Goal: Information Seeking & Learning: Learn about a topic

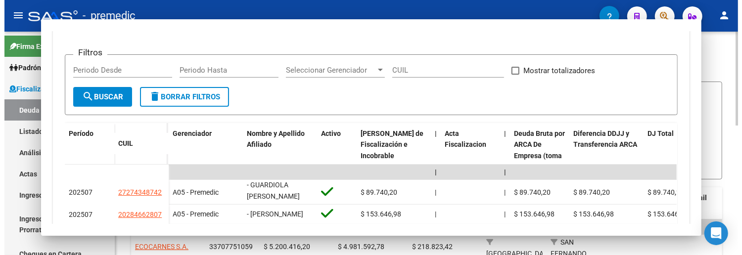
scroll to position [220, 0]
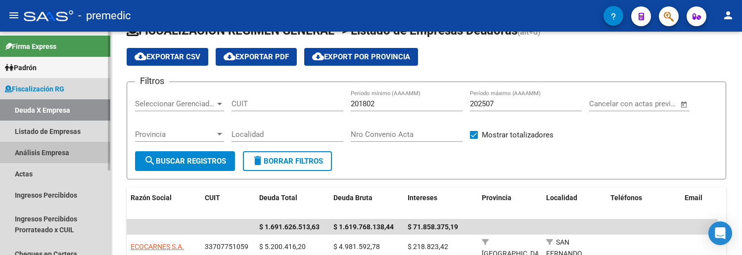
click at [55, 153] on link "Análisis Empresa" at bounding box center [55, 152] width 110 height 21
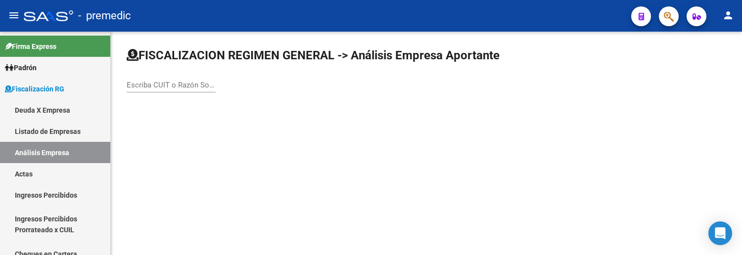
click at [160, 86] on input "Escriba CUIT o Razón Social para buscar" at bounding box center [171, 85] width 89 height 9
type input "spot"
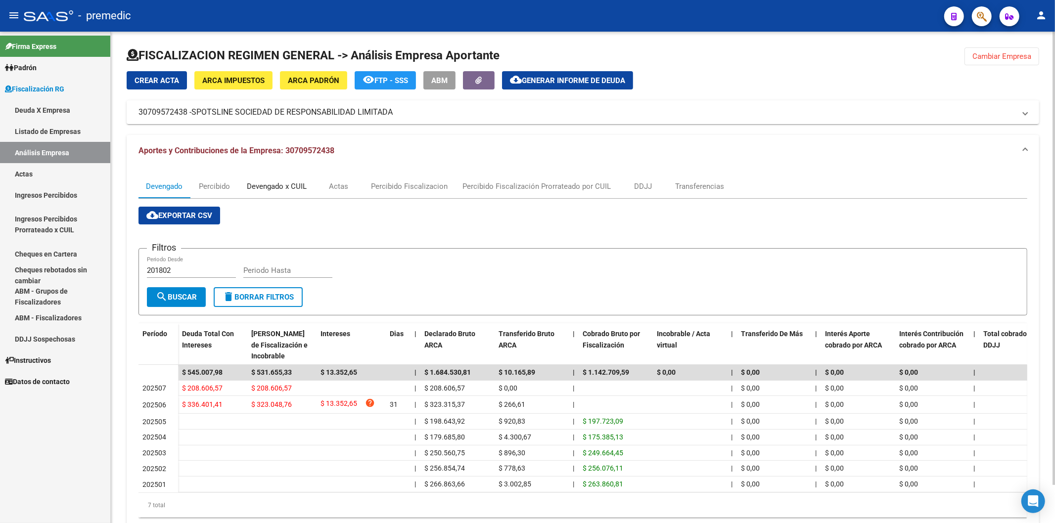
click at [302, 189] on div "Devengado x CUIL" at bounding box center [277, 186] width 60 height 11
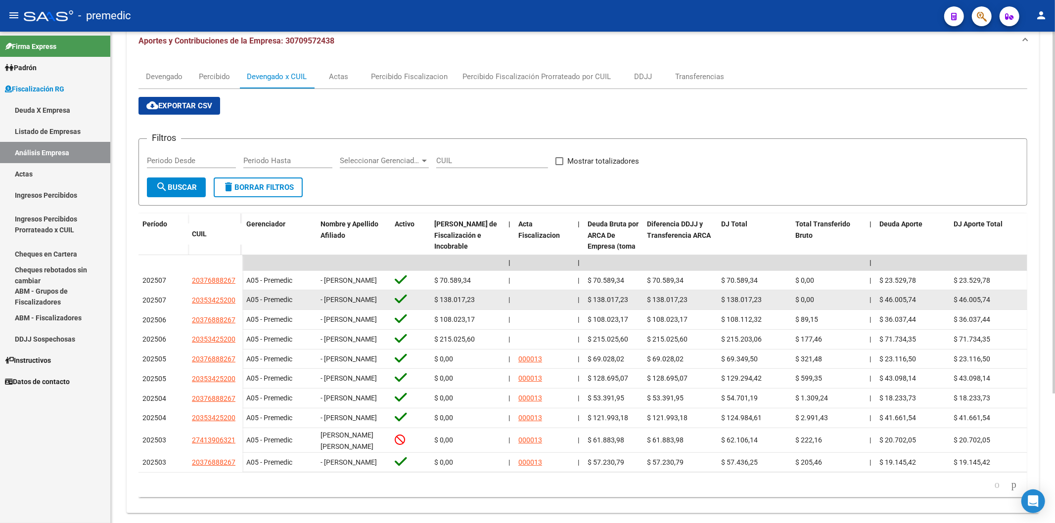
drag, startPoint x: 355, startPoint y: 313, endPoint x: 324, endPoint y: 303, distance: 32.7
click at [324, 255] on span "- [PERSON_NAME]" at bounding box center [349, 300] width 56 height 8
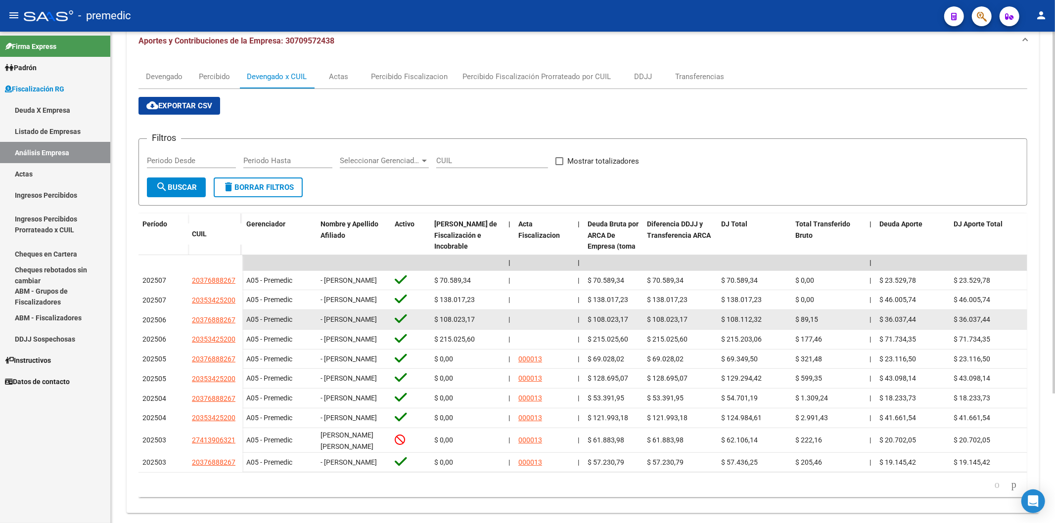
scroll to position [0, 0]
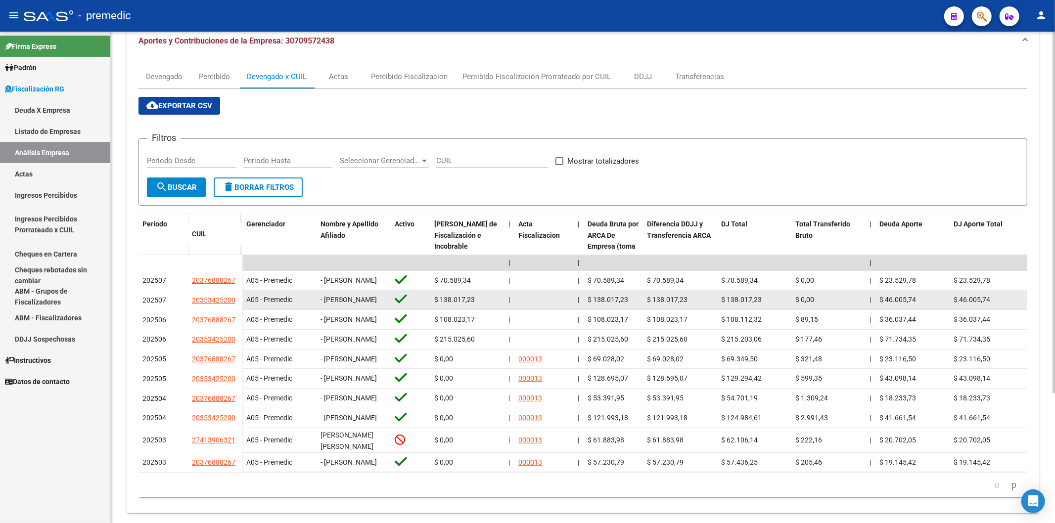
drag, startPoint x: 324, startPoint y: 301, endPoint x: 357, endPoint y: 308, distance: 33.5
click at [357, 255] on div "- [PERSON_NAME]" at bounding box center [354, 299] width 66 height 11
copy span "[PERSON_NAME]"
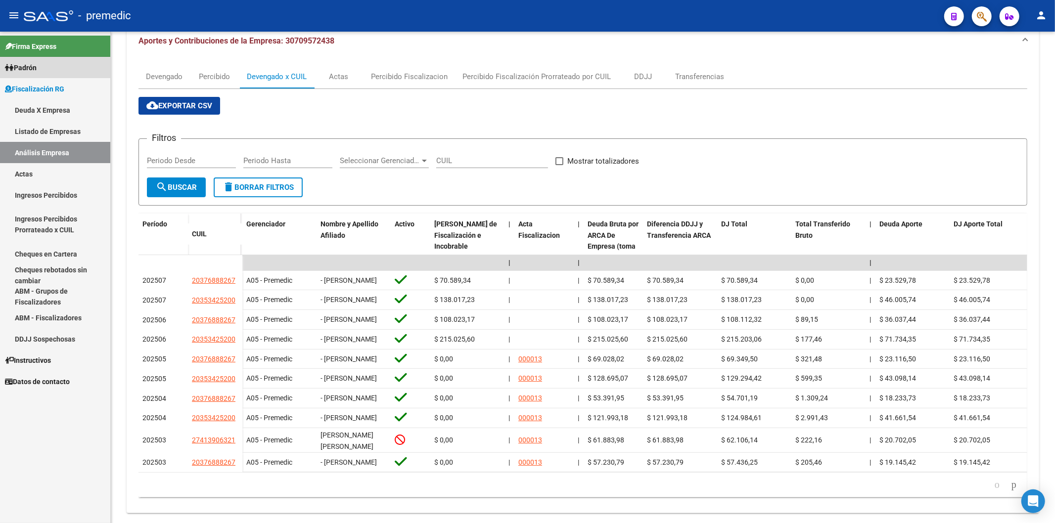
click at [42, 68] on link "Padrón" at bounding box center [55, 67] width 110 height 21
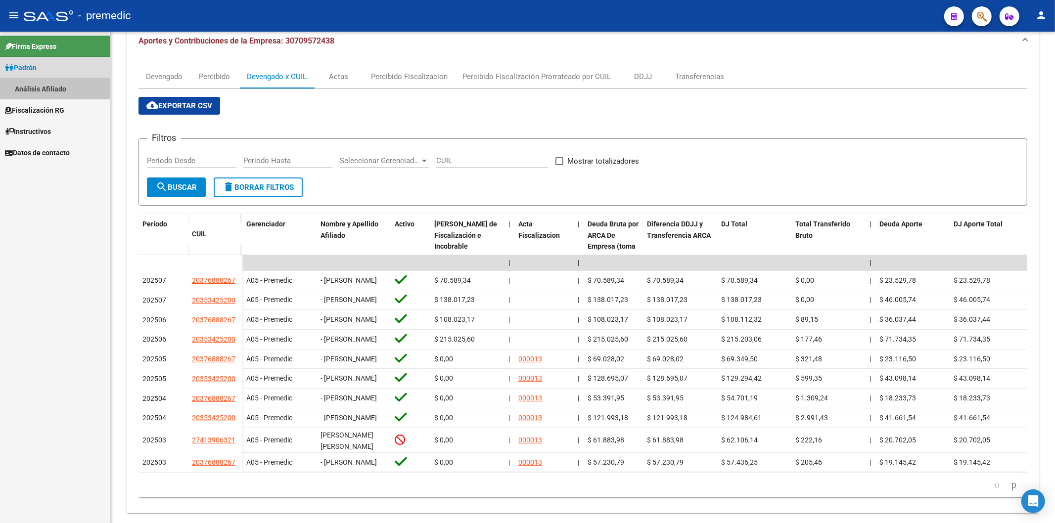
click at [54, 86] on link "Análisis Afiliado" at bounding box center [55, 88] width 110 height 21
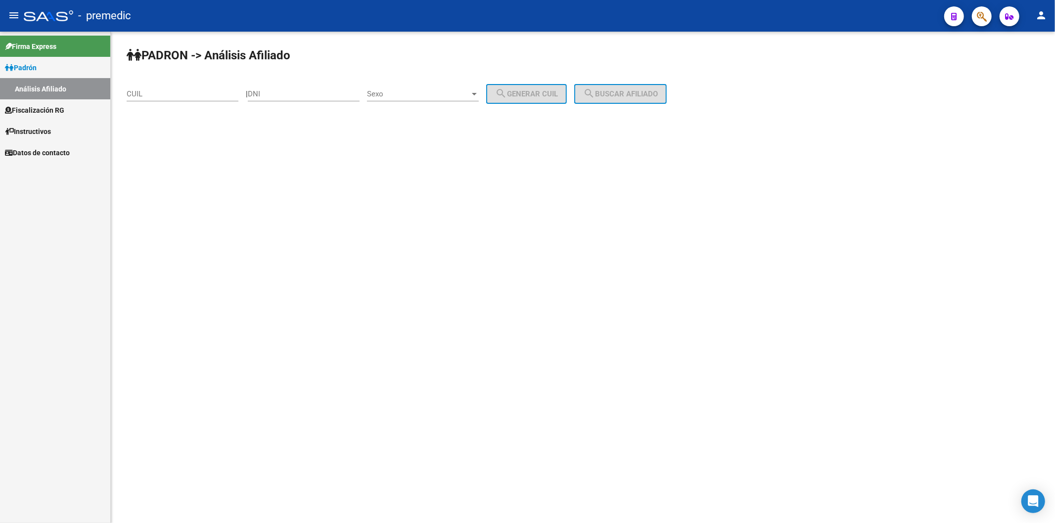
click at [220, 75] on div "PADRON -> Análisis Afiliado CUIL | DNI Sexo Sexo search Generar CUIL search Bus…" at bounding box center [583, 84] width 945 height 104
click at [196, 93] on input "CUIL" at bounding box center [183, 94] width 112 height 9
paste input
click at [195, 93] on input "CUIL" at bounding box center [183, 94] width 112 height 9
paste input
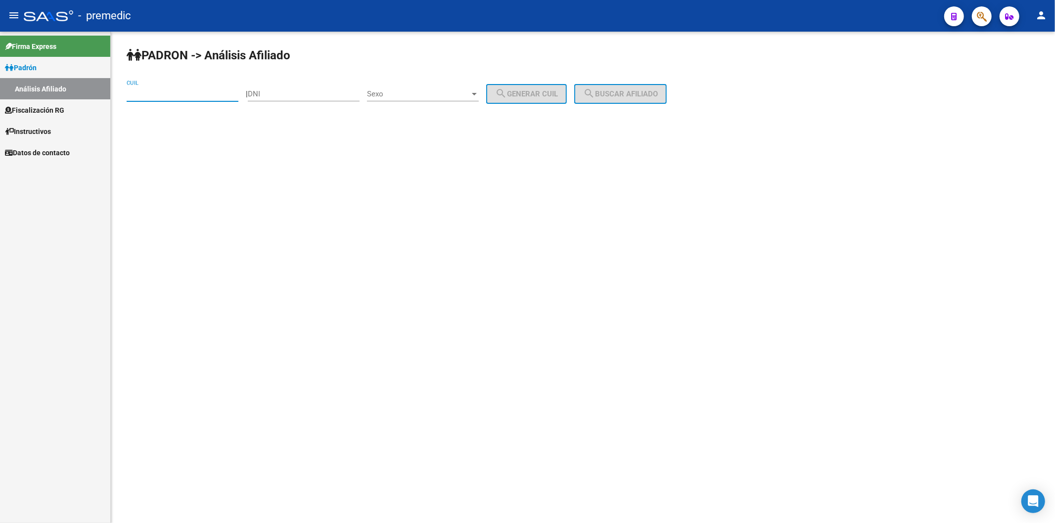
paste input
click at [312, 98] on input "DNI" at bounding box center [304, 94] width 112 height 9
click at [310, 97] on input "DNI" at bounding box center [304, 94] width 112 height 9
click at [64, 111] on span "Fiscalización RG" at bounding box center [34, 110] width 59 height 11
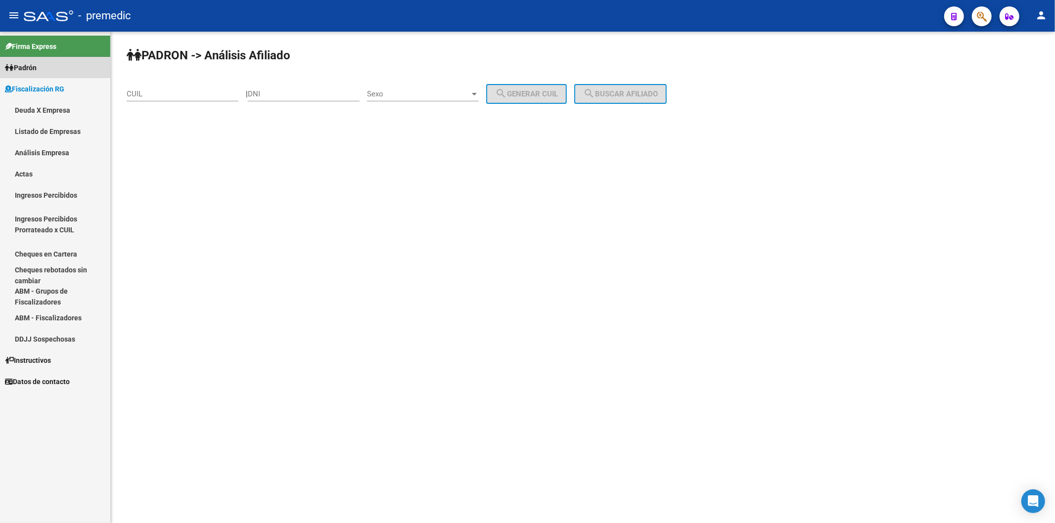
click at [37, 71] on span "Padrón" at bounding box center [21, 67] width 32 height 11
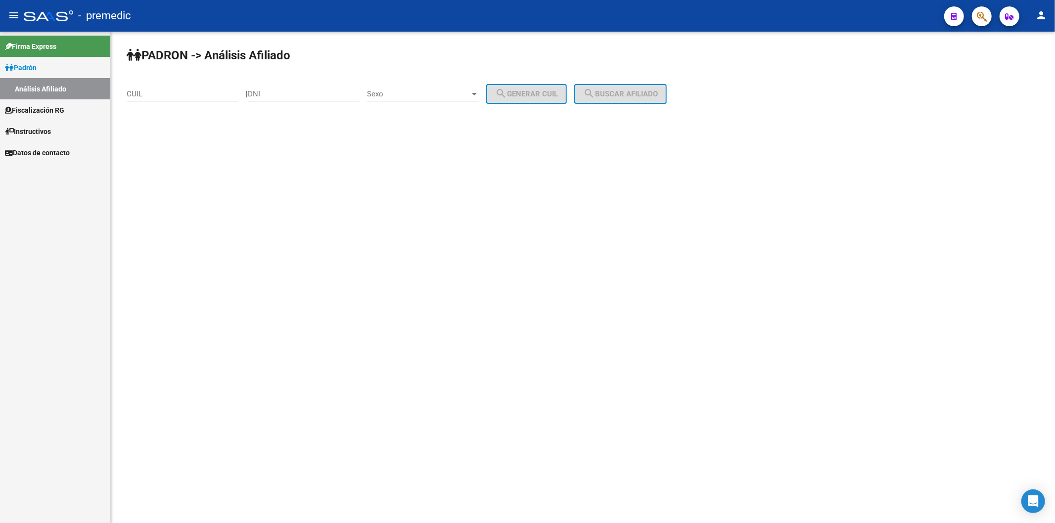
click at [285, 96] on input "DNI" at bounding box center [304, 94] width 112 height 9
paste input "35342520"
type input "35342520"
click at [181, 88] on div "CUIL" at bounding box center [183, 90] width 112 height 21
paste input "20-35342520-0"
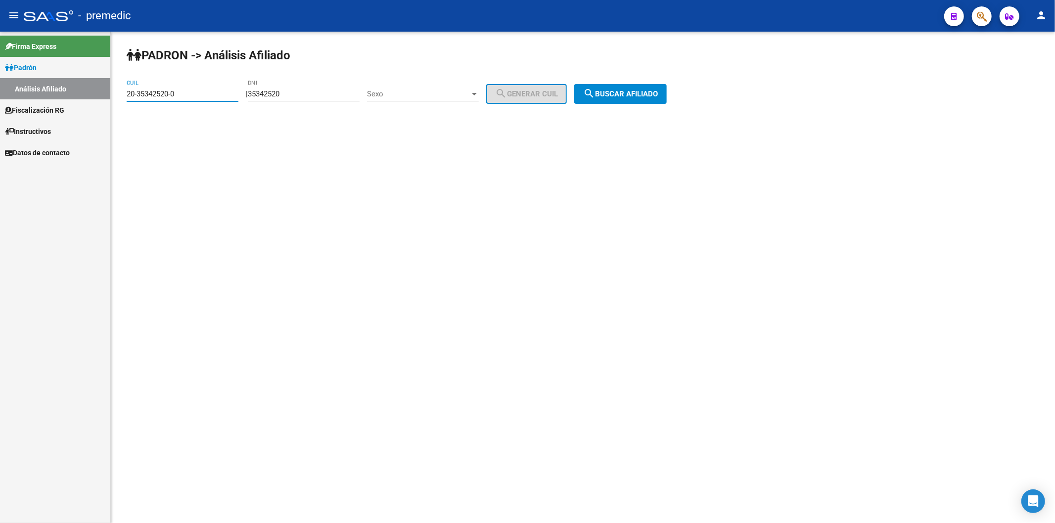
type input "20-35342520-0"
drag, startPoint x: 314, startPoint y: 98, endPoint x: 241, endPoint y: 96, distance: 72.7
click at [241, 96] on app-analisis-afiliado "PADRON -> Análisis Afiliado 20-35342520-0 CUIL | 35342520 DNI Sexo Sexo search …" at bounding box center [401, 94] width 548 height 9
click at [667, 91] on button "search Buscar afiliado" at bounding box center [620, 94] width 93 height 20
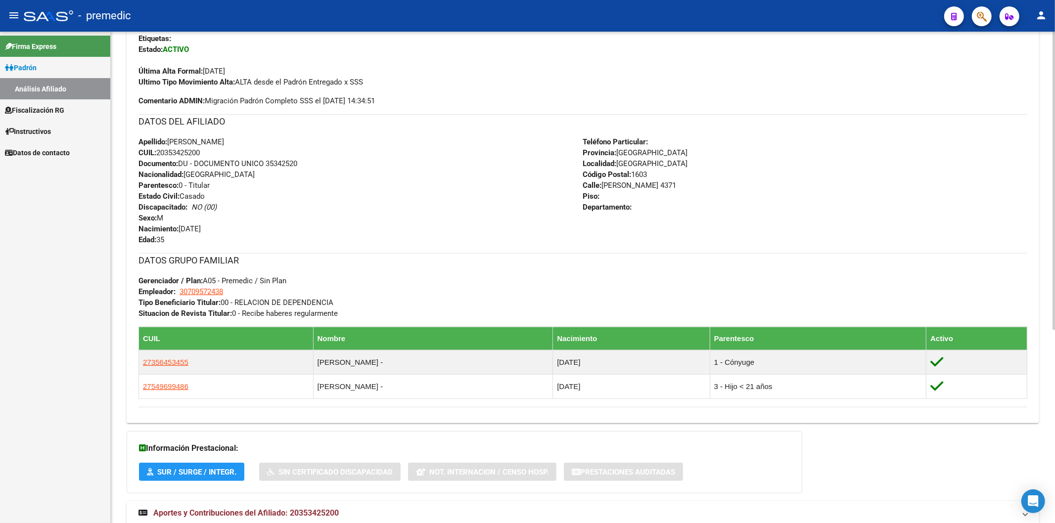
scroll to position [320, 0]
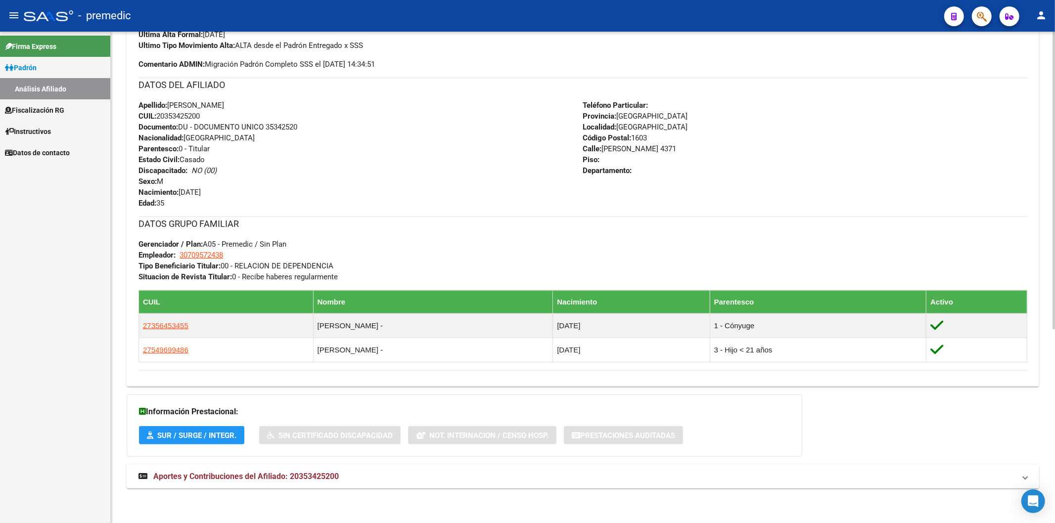
click at [212, 255] on span "Aportes y Contribuciones del Afiliado: 20353425200" at bounding box center [246, 476] width 186 height 9
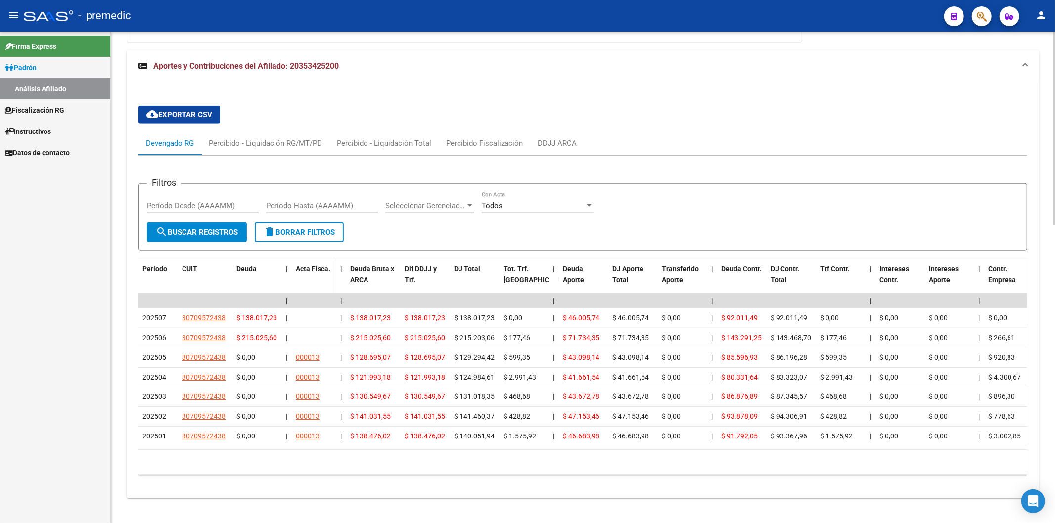
scroll to position [756, 0]
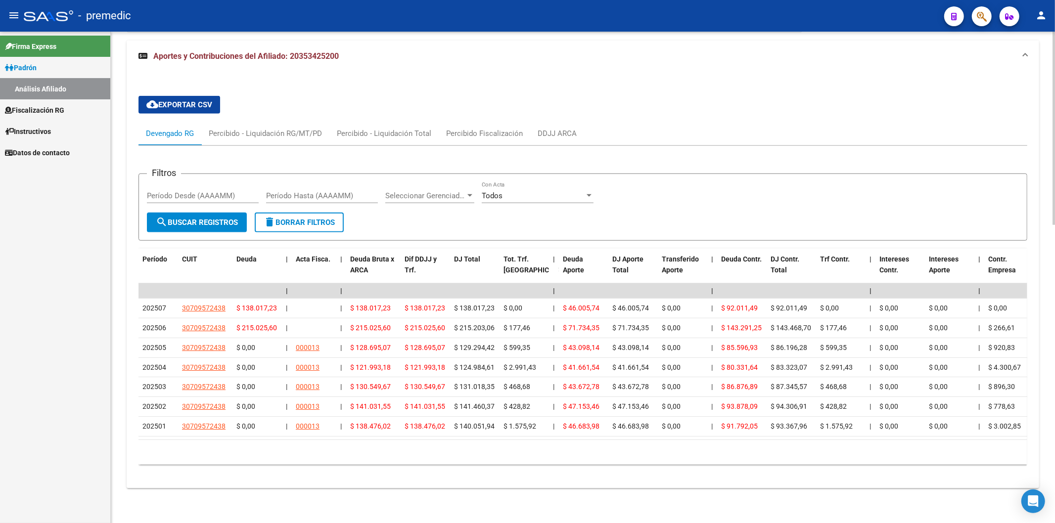
click at [671, 182] on div "Filtros Período Desde (AAAAMM) Período Hasta (AAAAMM) Seleccionar Gerenciador S…" at bounding box center [583, 197] width 872 height 31
click at [722, 135] on div "Devengado RG Percibido - Liquidación RG/MT/PD Percibido - Liquidación Total Per…" at bounding box center [583, 134] width 889 height 24
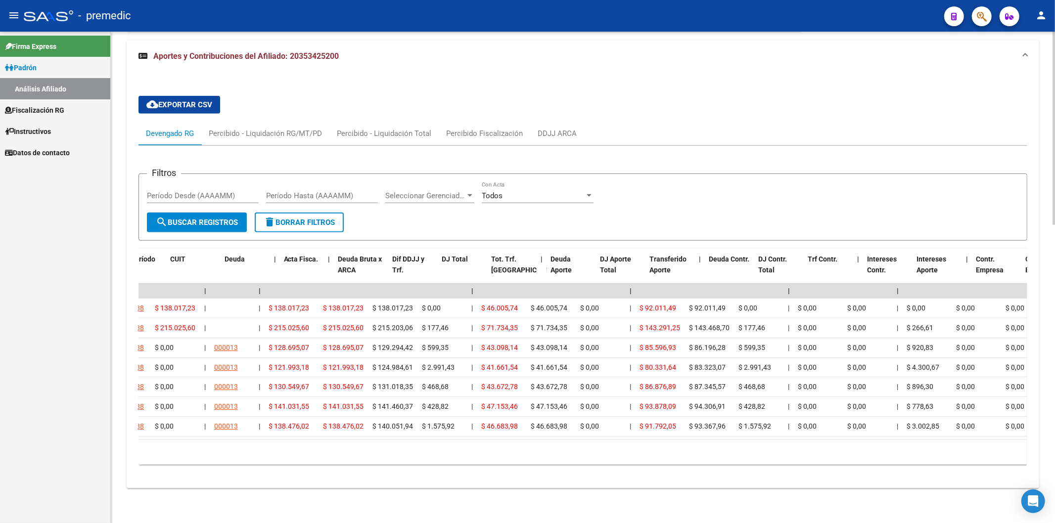
scroll to position [0, 0]
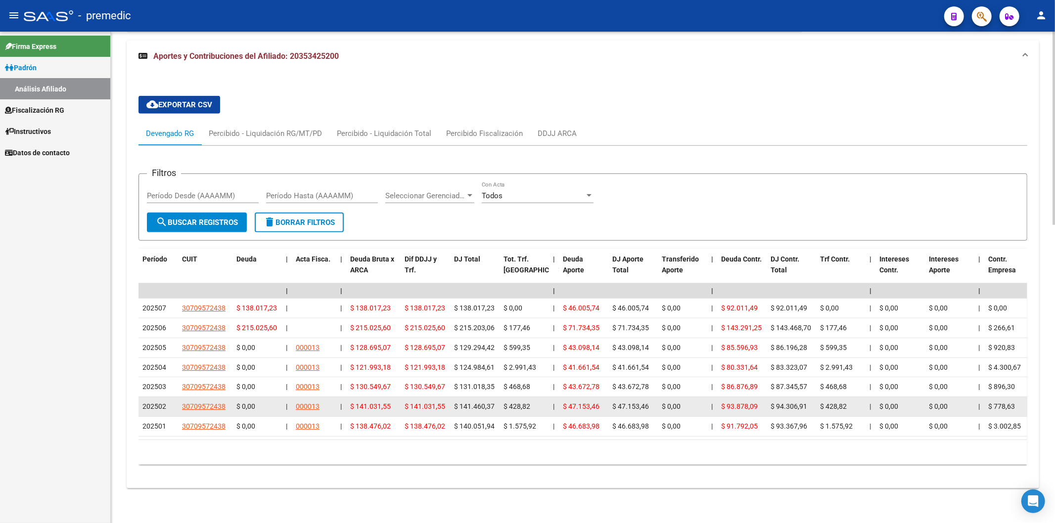
drag, startPoint x: 360, startPoint y: 332, endPoint x: 364, endPoint y: 407, distance: 74.3
click at [364, 255] on datatable-scroller "| | | | | | | | | | | | | 202507 30709572438 $ 138.017,23 | | $ 138.017,23 $ 13…" at bounding box center [583, 360] width 889 height 153
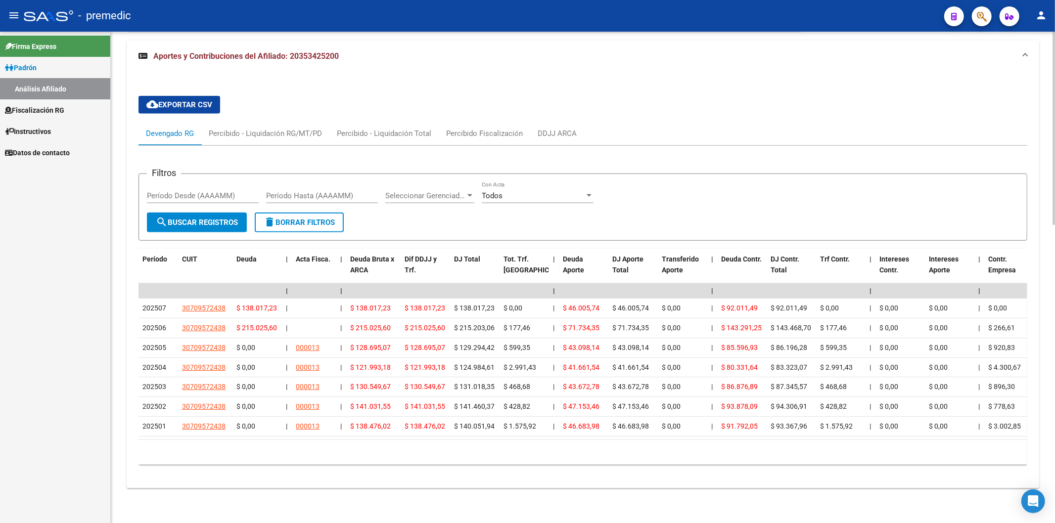
click at [733, 146] on div "Filtros Período Desde (AAAAMM) Período Hasta (AAAAMM) Seleccionar Gerenciador S…" at bounding box center [583, 309] width 889 height 327
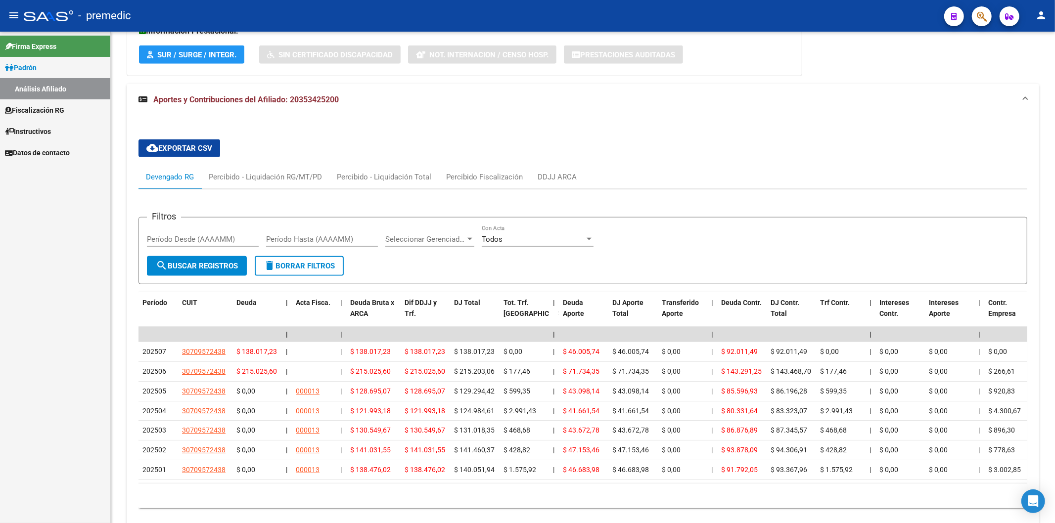
click at [46, 107] on span "Fiscalización RG" at bounding box center [34, 110] width 59 height 11
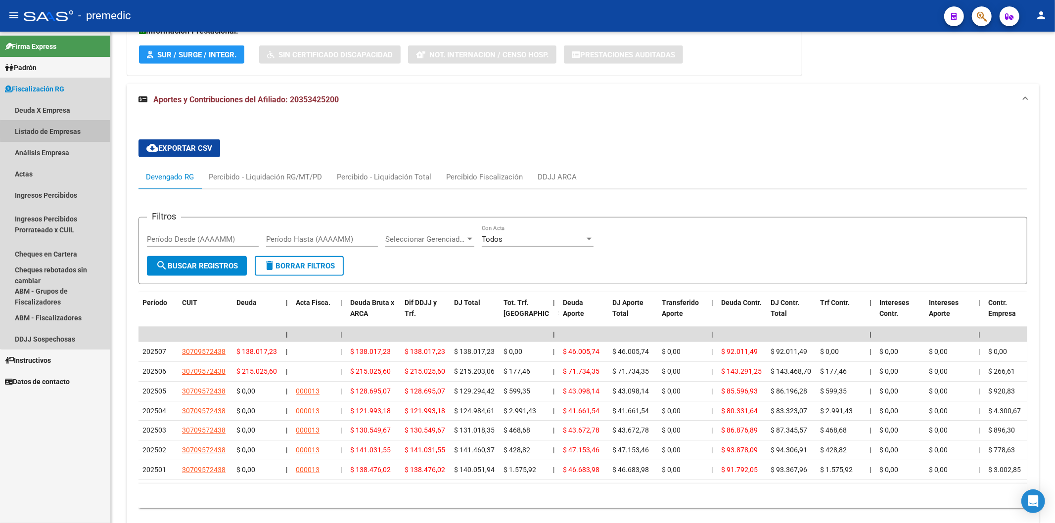
click at [60, 131] on link "Listado de Empresas" at bounding box center [55, 131] width 110 height 21
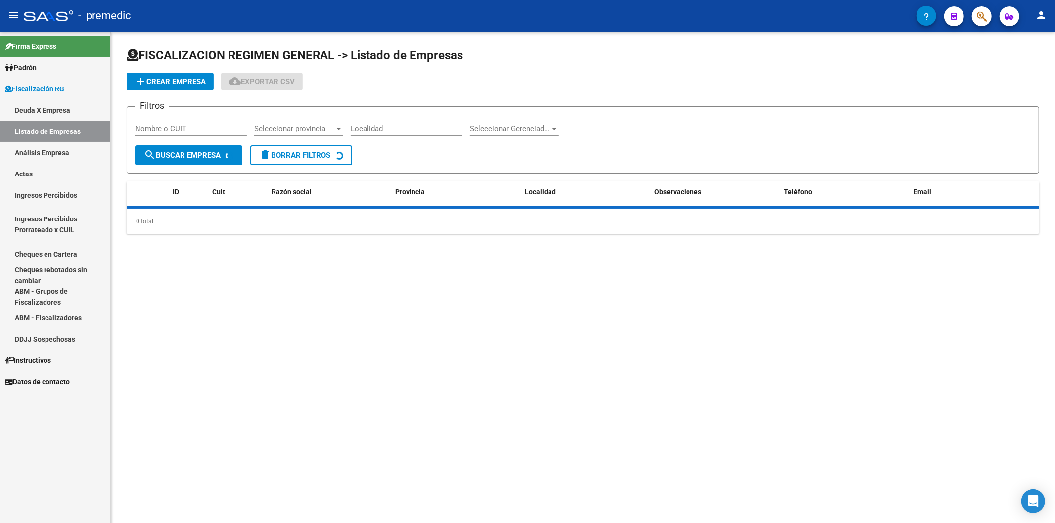
click at [47, 114] on link "Deuda X Empresa" at bounding box center [55, 109] width 110 height 21
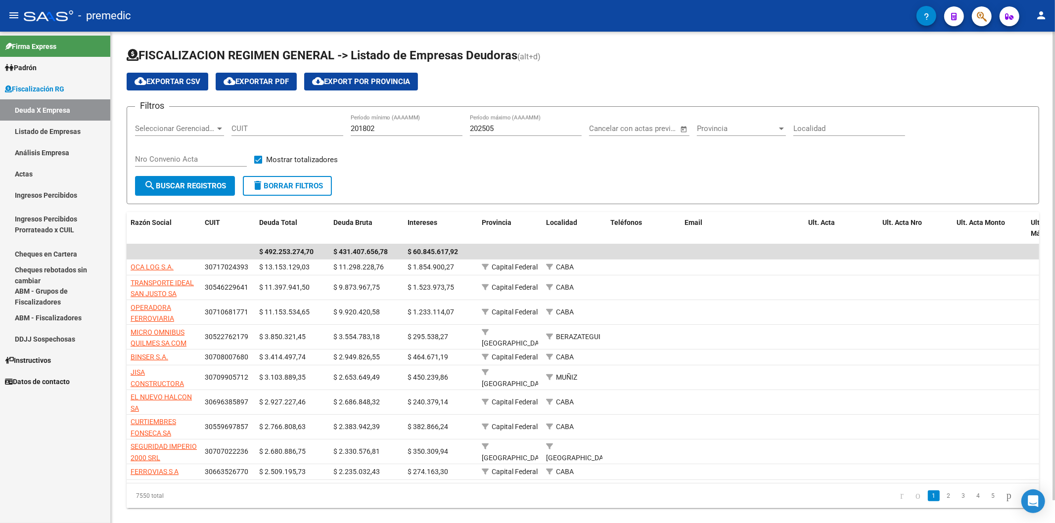
click at [505, 130] on input "202505" at bounding box center [526, 128] width 112 height 9
type input "202506"
click at [195, 180] on button "search Buscar Registros" at bounding box center [185, 186] width 100 height 20
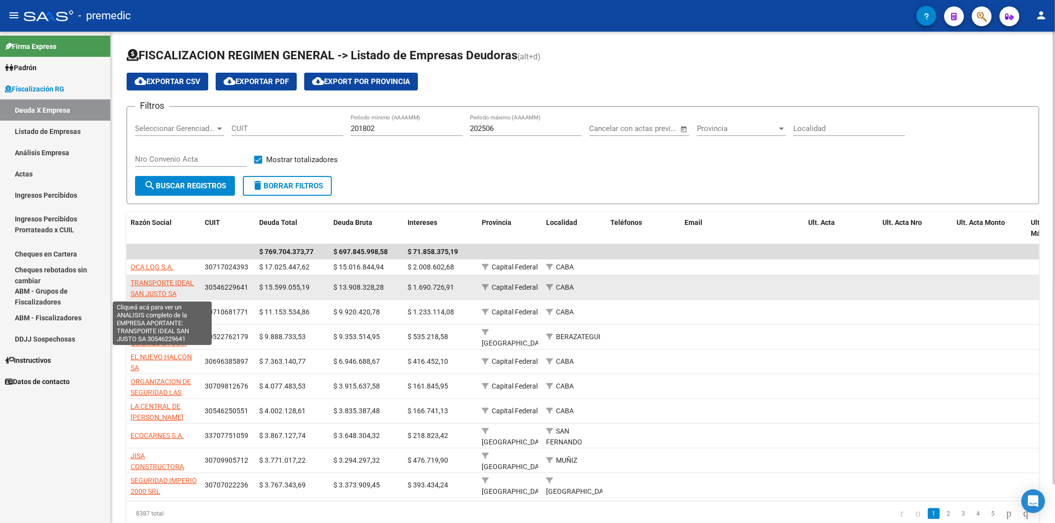
click at [165, 255] on span "TRANSPORTE IDEAL SAN JUSTO SA" at bounding box center [162, 288] width 63 height 19
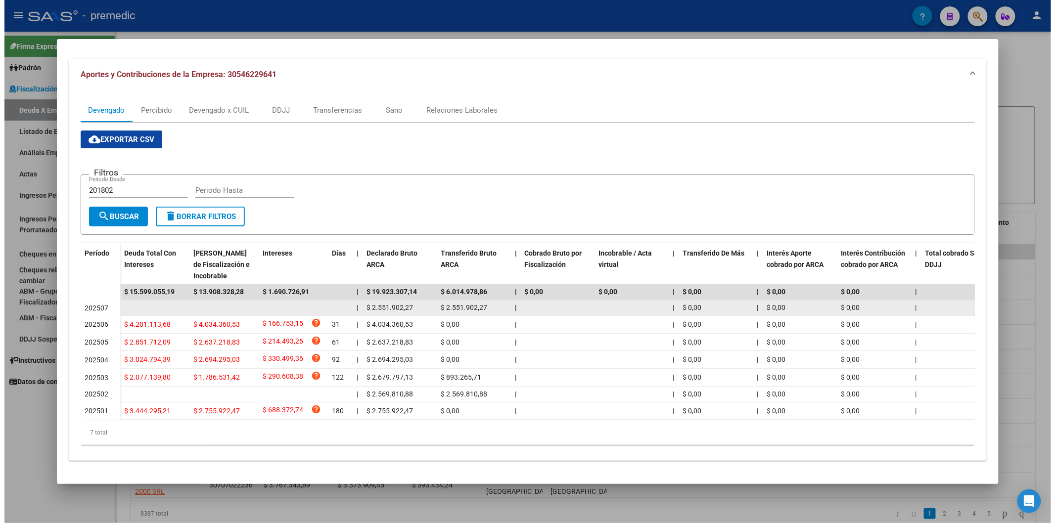
scroll to position [100, 0]
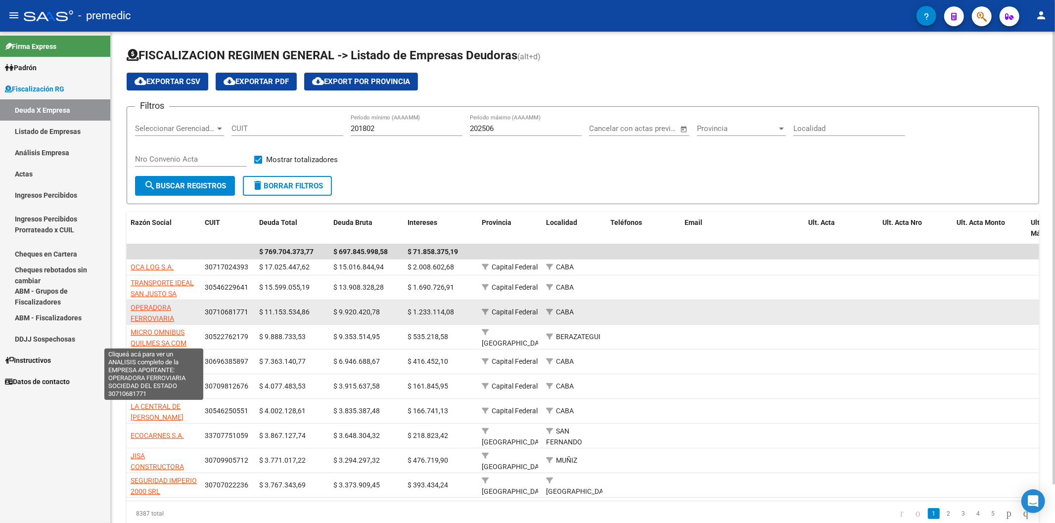
click at [155, 255] on span "OPERADORA FERROVIARIA SOCIEDAD DEL ESTADO" at bounding box center [154, 325] width 47 height 42
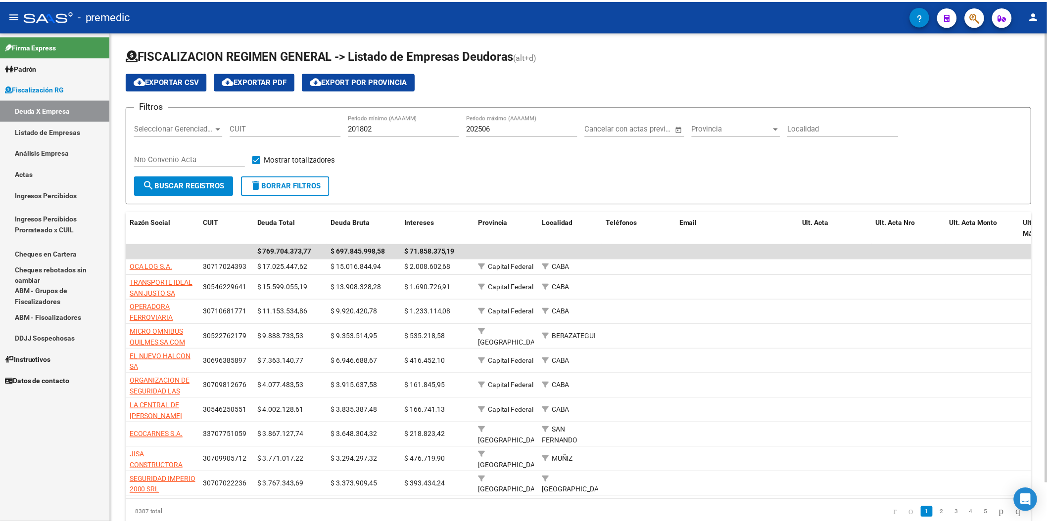
scroll to position [42, 0]
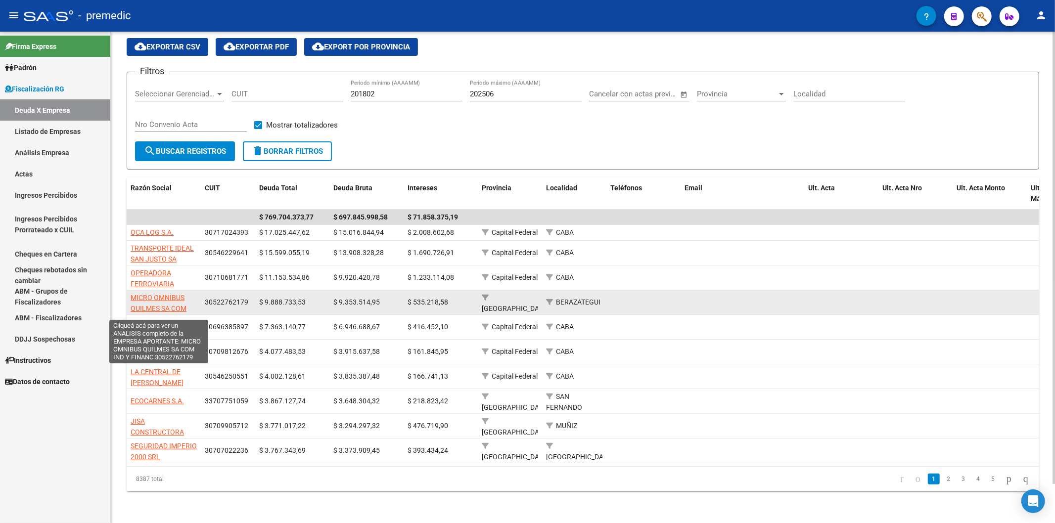
click at [183, 255] on span "MICRO OMNIBUS QUILMES SA COM IND Y FINANC" at bounding box center [159, 309] width 56 height 31
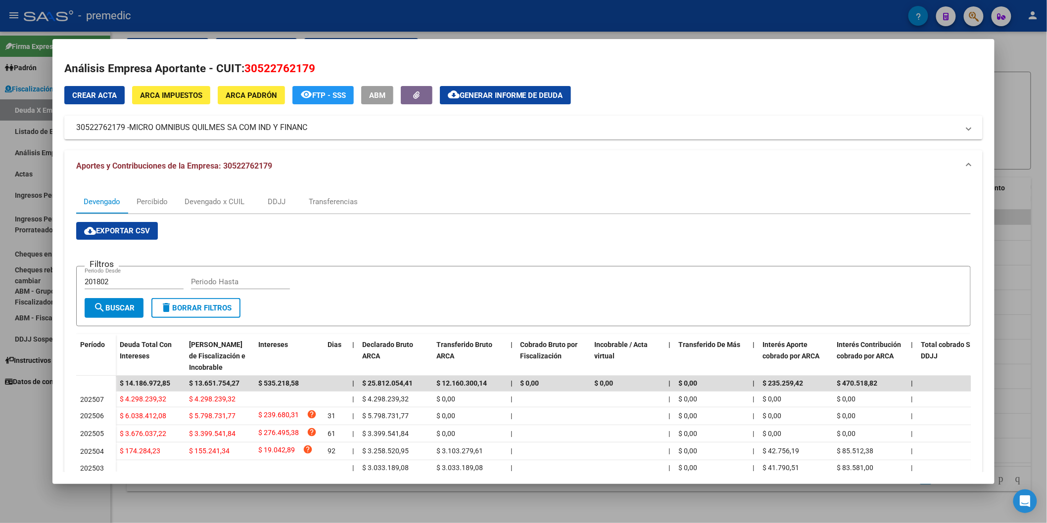
scroll to position [55, 0]
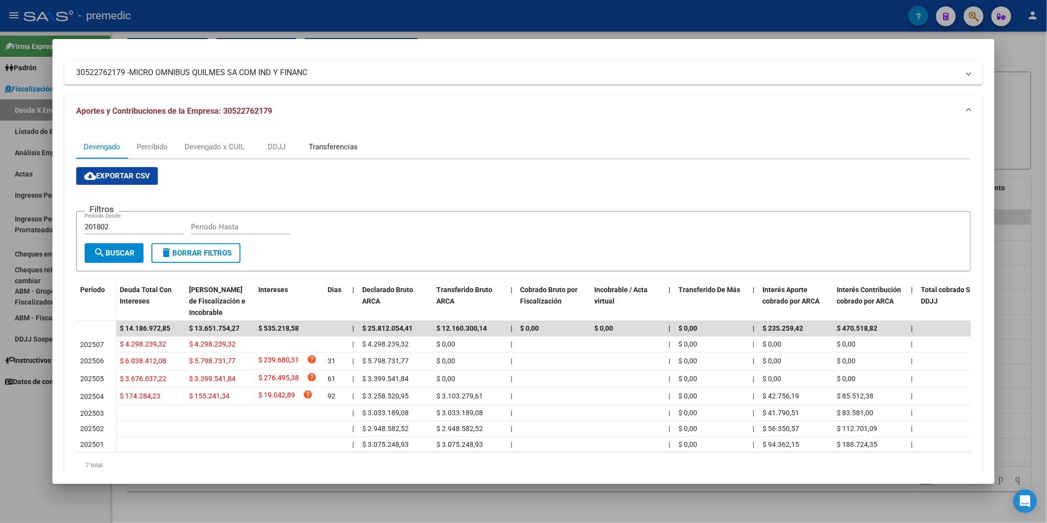
click at [336, 144] on div "Transferencias" at bounding box center [333, 147] width 49 height 11
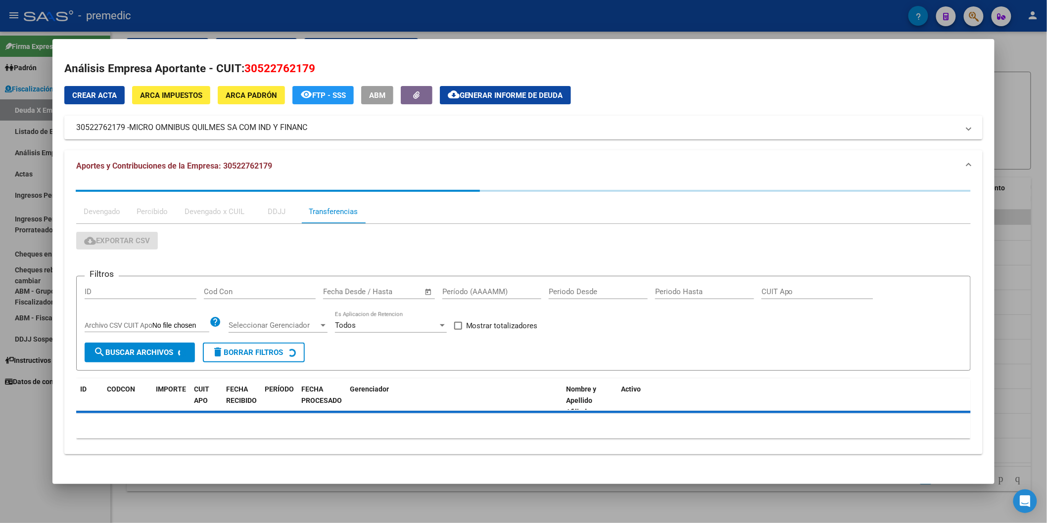
scroll to position [0, 0]
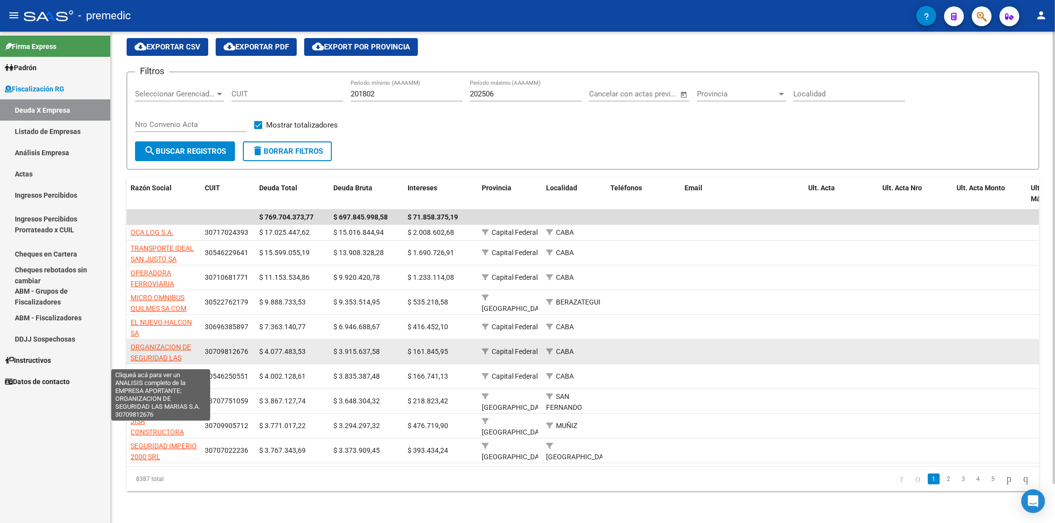
click at [174, 255] on span "ORGANIZACION DE SEGURIDAD LAS MARIAS S.A." at bounding box center [161, 358] width 60 height 31
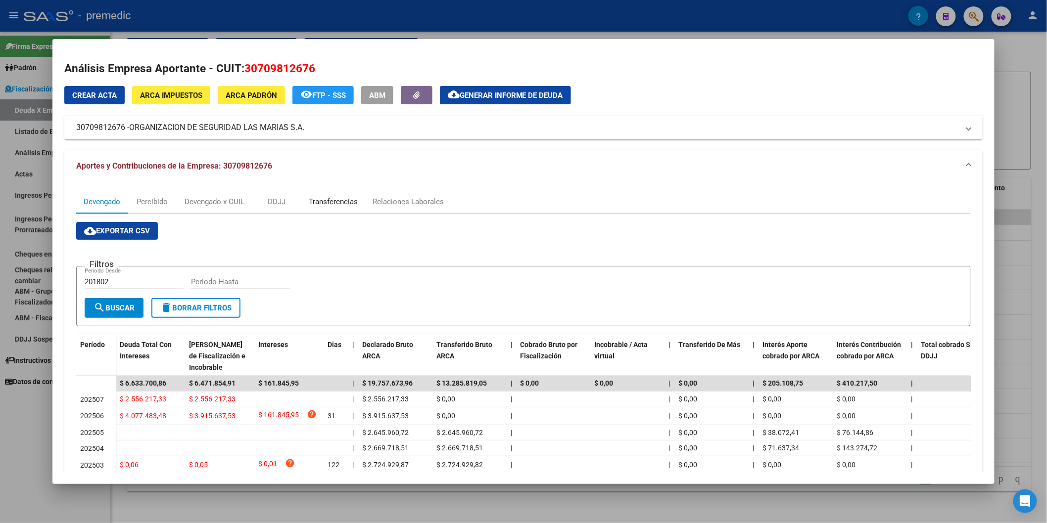
click at [330, 205] on div "Transferencias" at bounding box center [333, 201] width 49 height 11
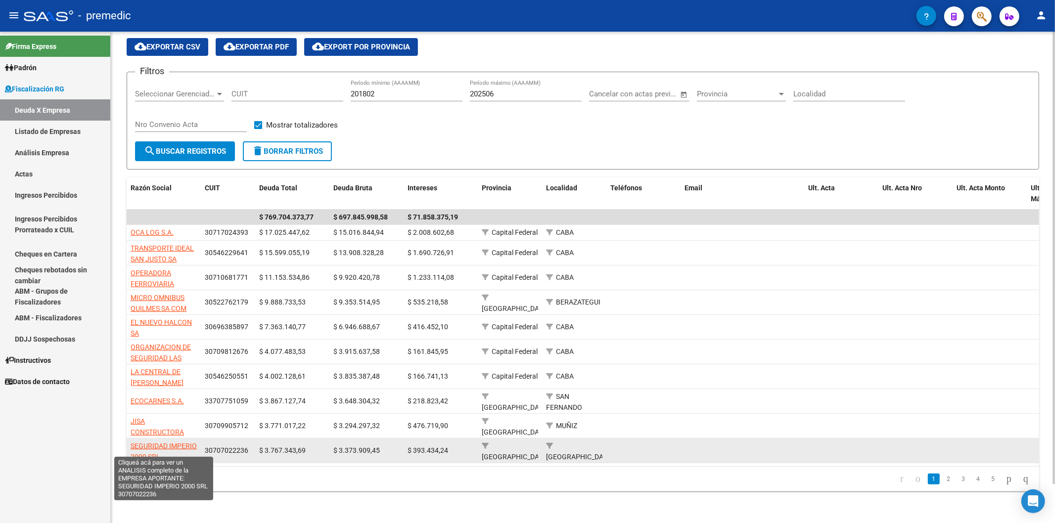
click at [178, 255] on span "SEGURIDAD IMPERIO 2000 SRL" at bounding box center [164, 451] width 66 height 19
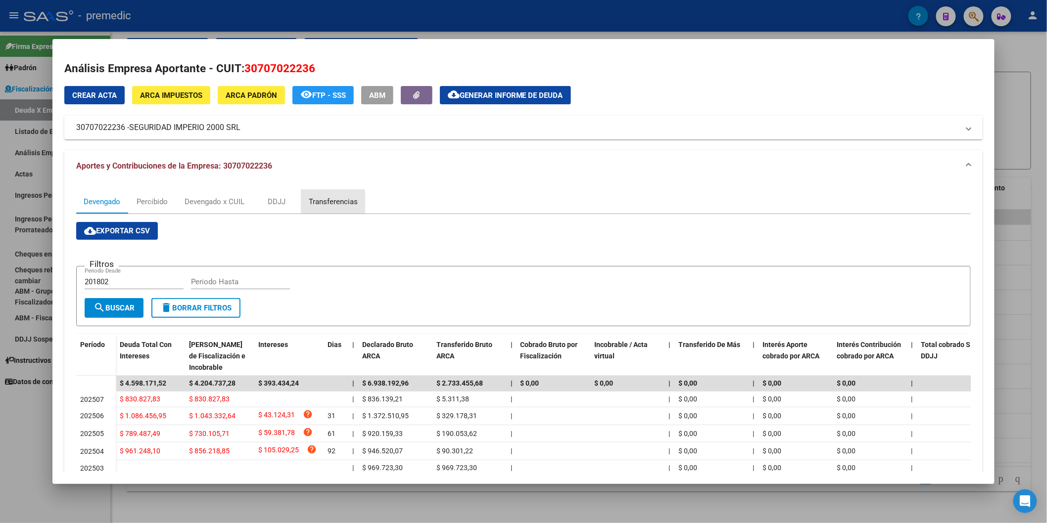
click at [309, 208] on div "Transferencias" at bounding box center [333, 202] width 64 height 24
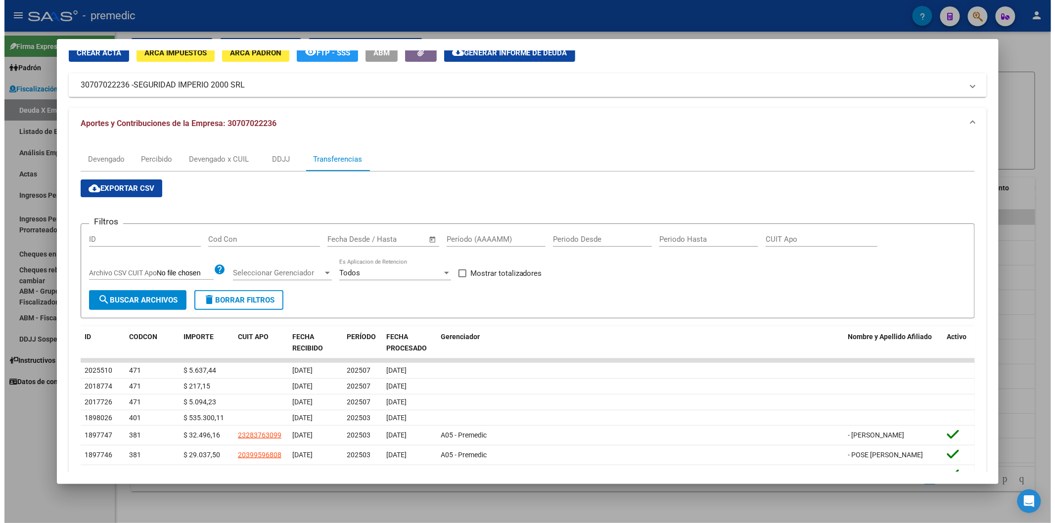
scroll to position [55, 0]
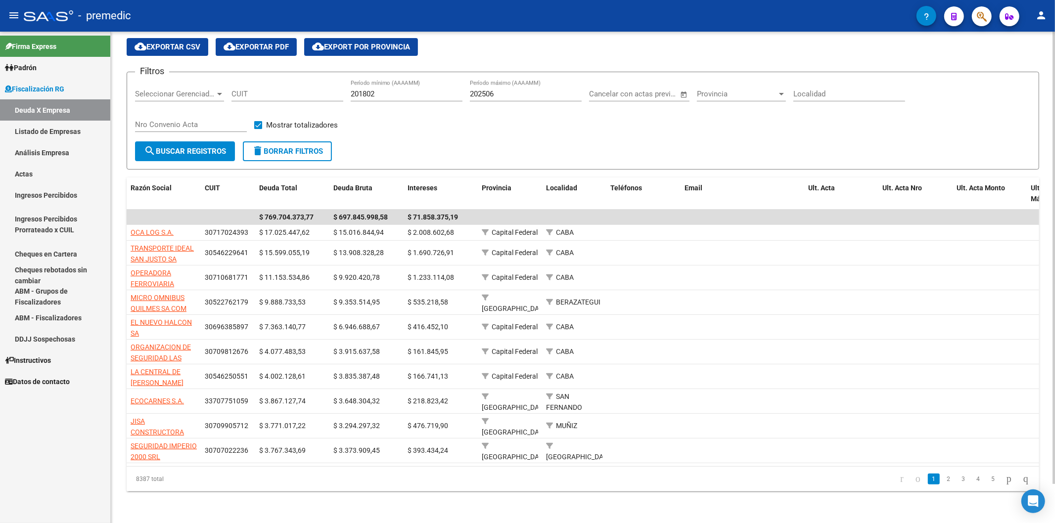
click at [733, 255] on link "2" at bounding box center [949, 479] width 12 height 11
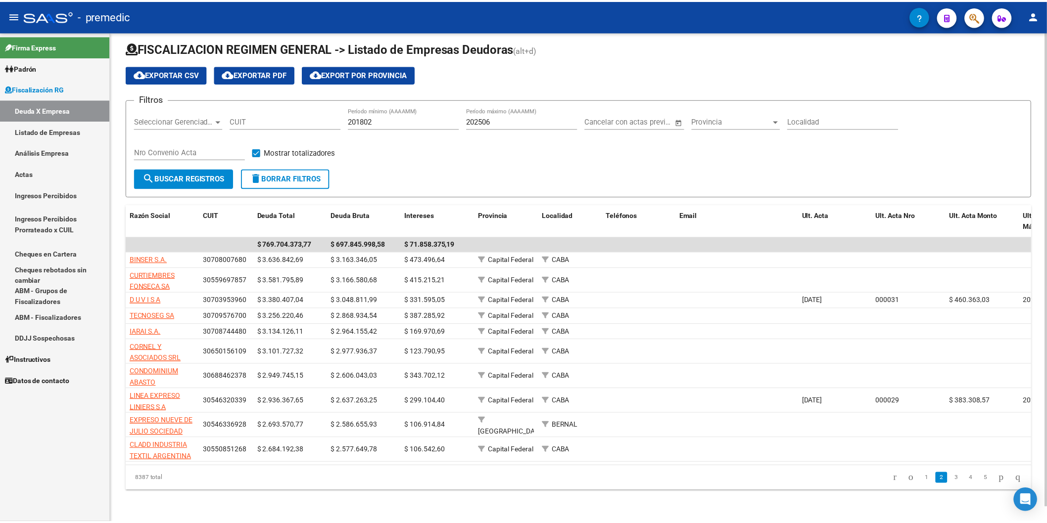
scroll to position [16, 0]
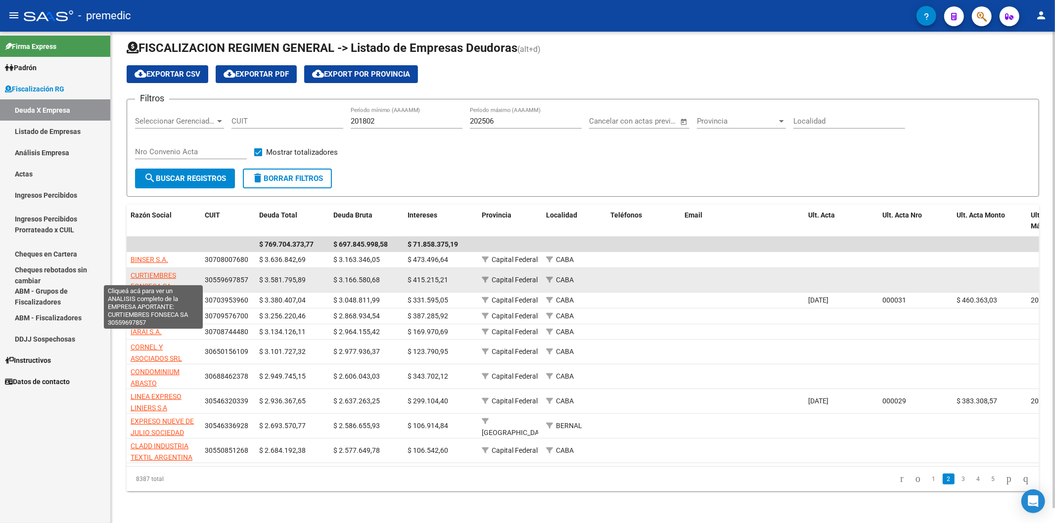
click at [153, 255] on span "CURTIEMBRES FONSECA SA" at bounding box center [154, 281] width 46 height 19
type textarea "30559697857"
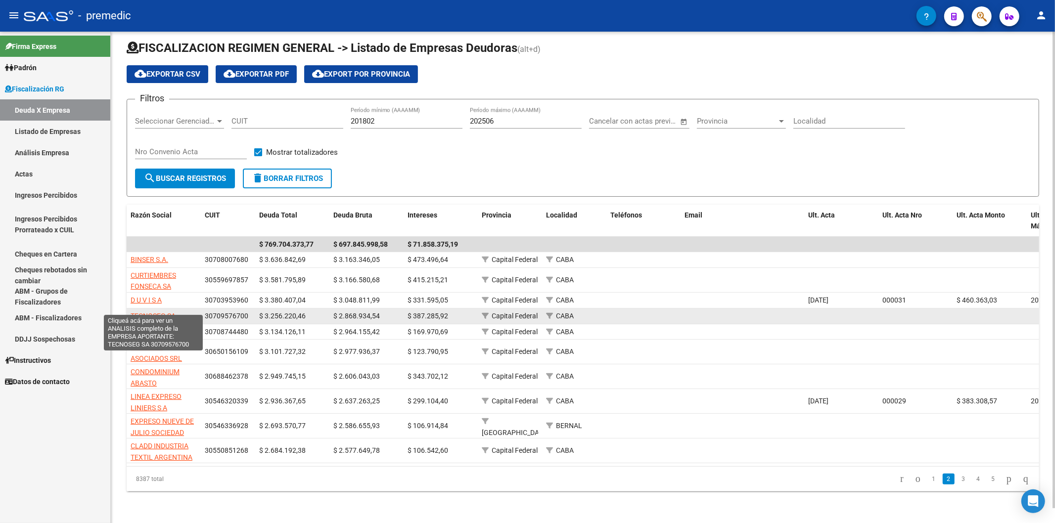
click at [149, 255] on span "TECNOSEG SA" at bounding box center [153, 316] width 45 height 8
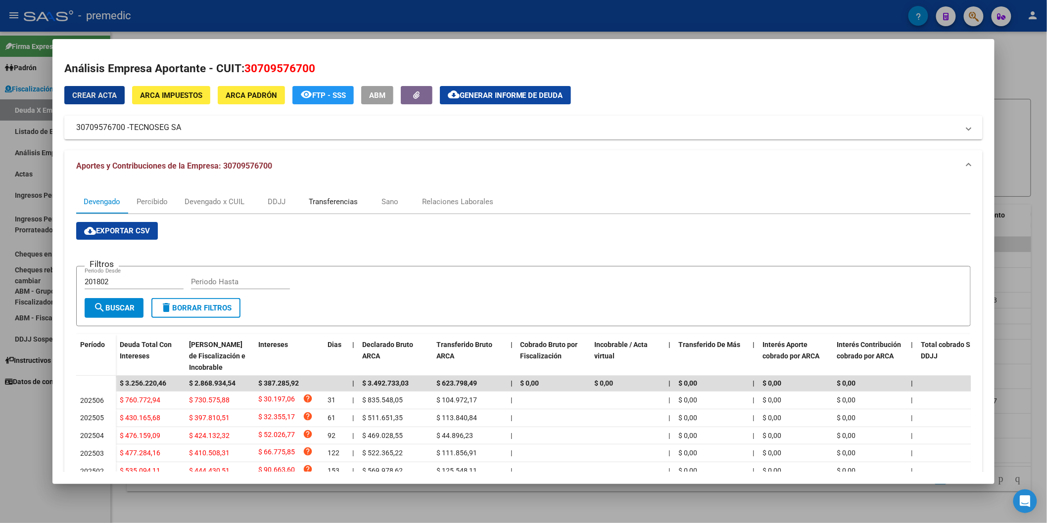
click at [312, 206] on div "Transferencias" at bounding box center [333, 201] width 49 height 11
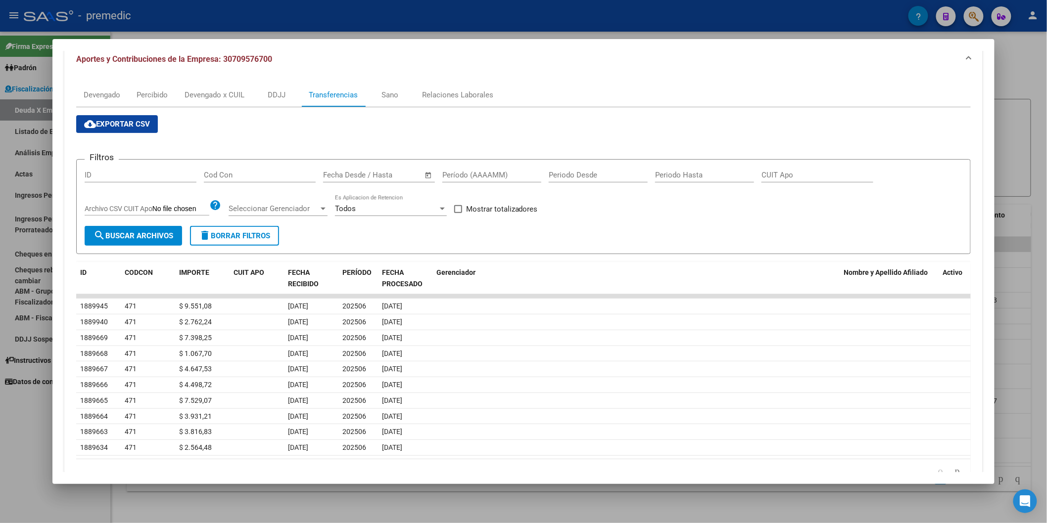
scroll to position [110, 0]
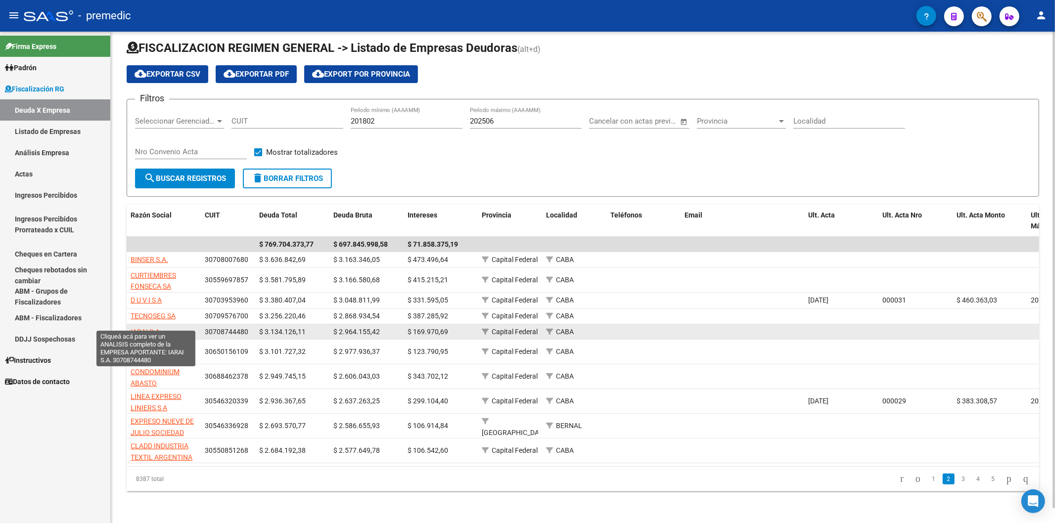
click at [155, 255] on span "IARAI S.A." at bounding box center [146, 332] width 31 height 8
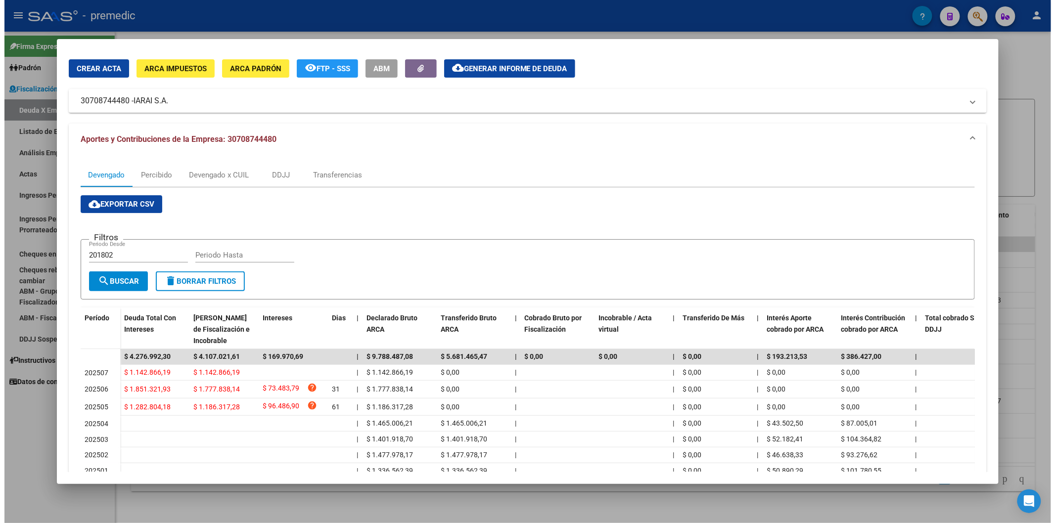
scroll to position [0, 0]
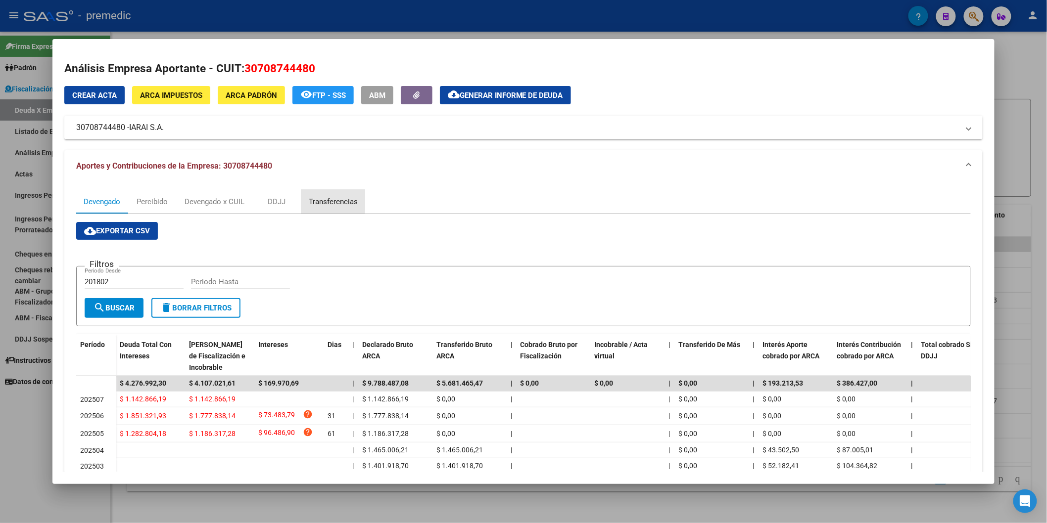
click at [315, 201] on div "Transferencias" at bounding box center [333, 201] width 49 height 11
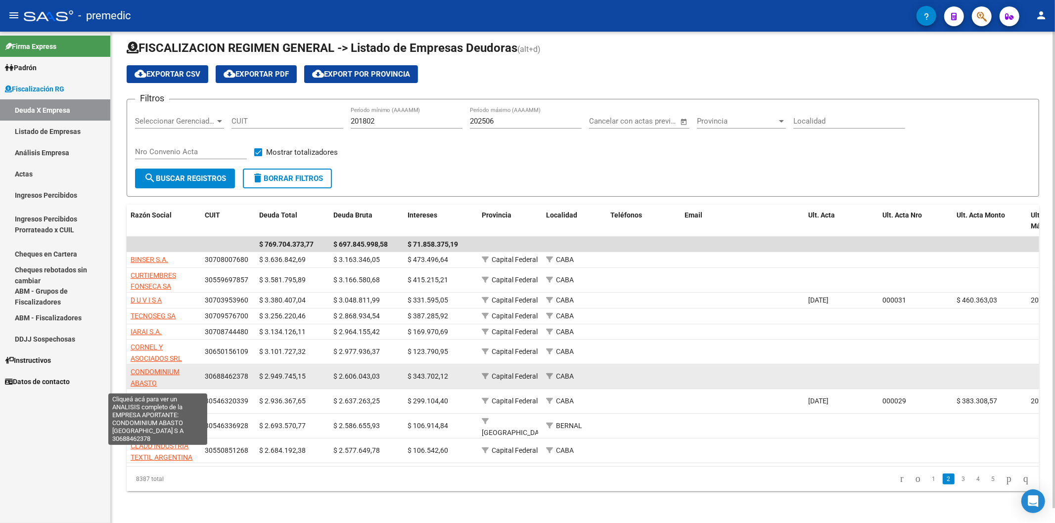
scroll to position [12, 0]
click at [175, 255] on span "CONDOMINIUM ABASTO [GEOGRAPHIC_DATA] S A" at bounding box center [164, 377] width 67 height 42
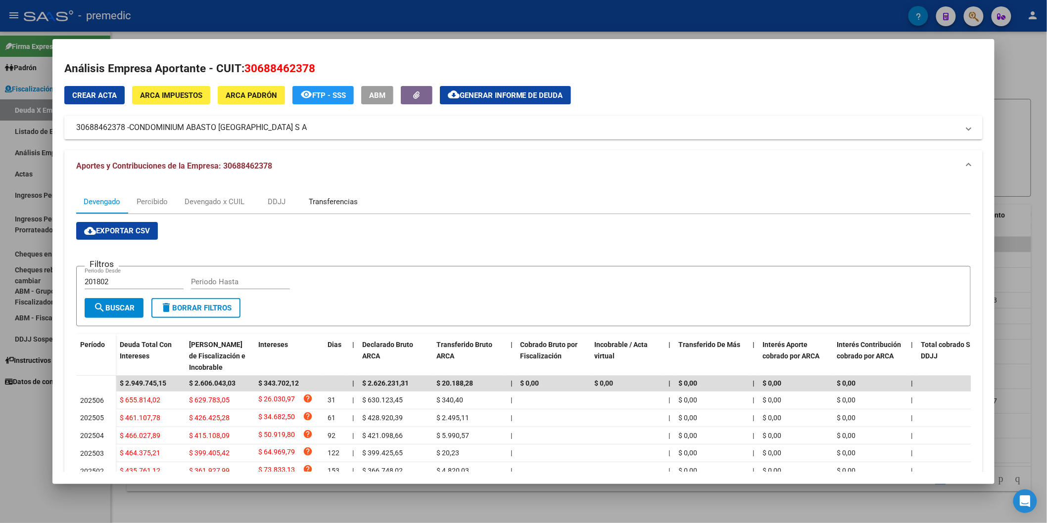
click at [337, 203] on div "Transferencias" at bounding box center [333, 201] width 49 height 11
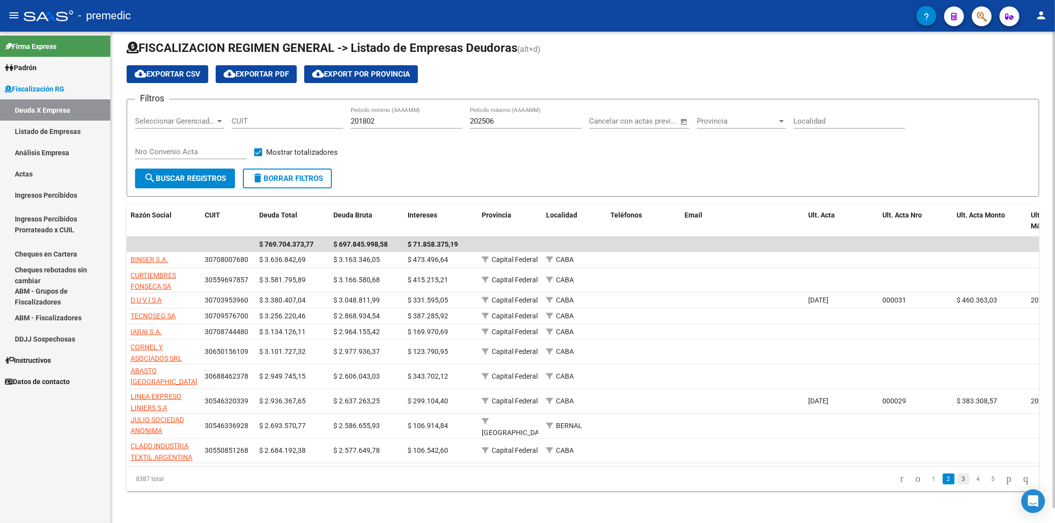
click at [733, 255] on link "3" at bounding box center [964, 479] width 12 height 11
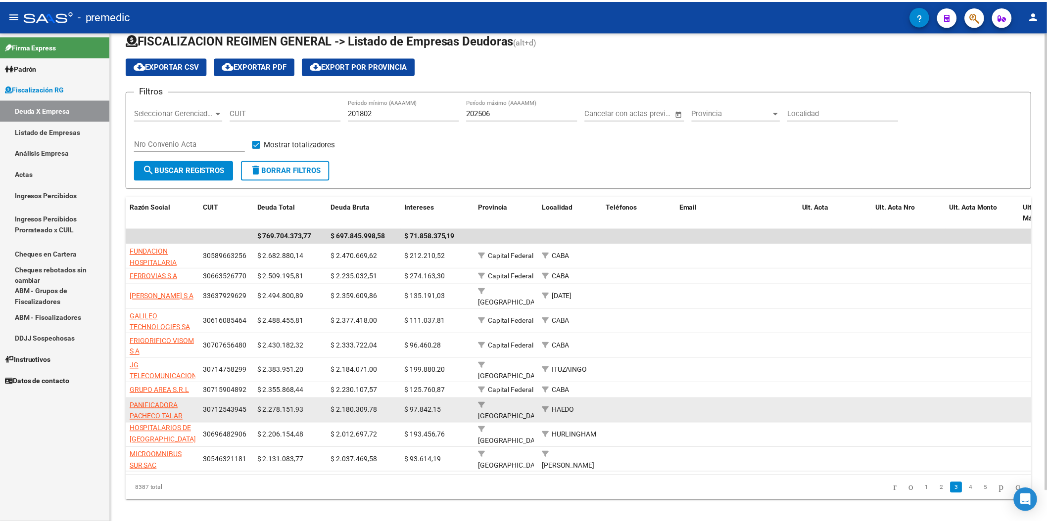
scroll to position [0, 0]
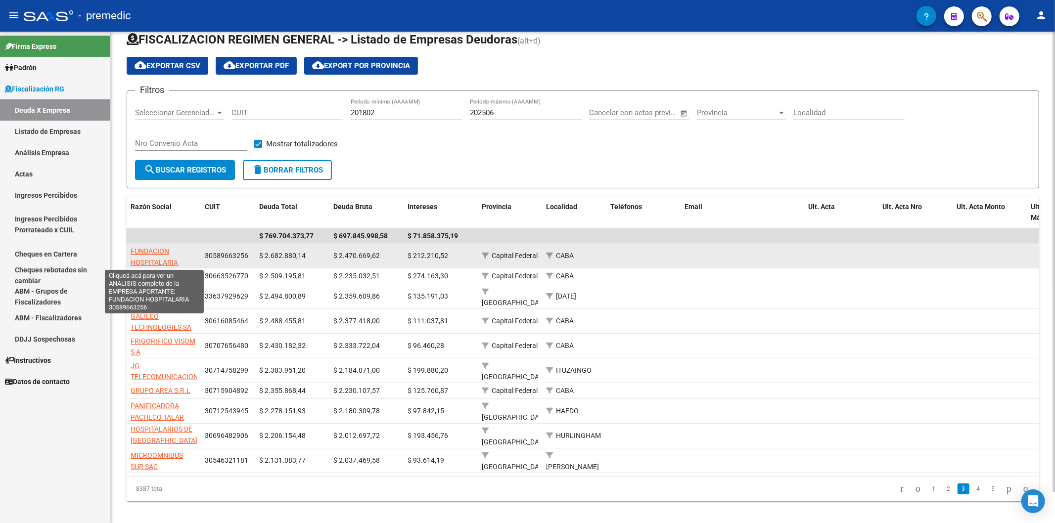
click at [161, 255] on span "FUNDACION HOSPITALARIA" at bounding box center [154, 256] width 47 height 19
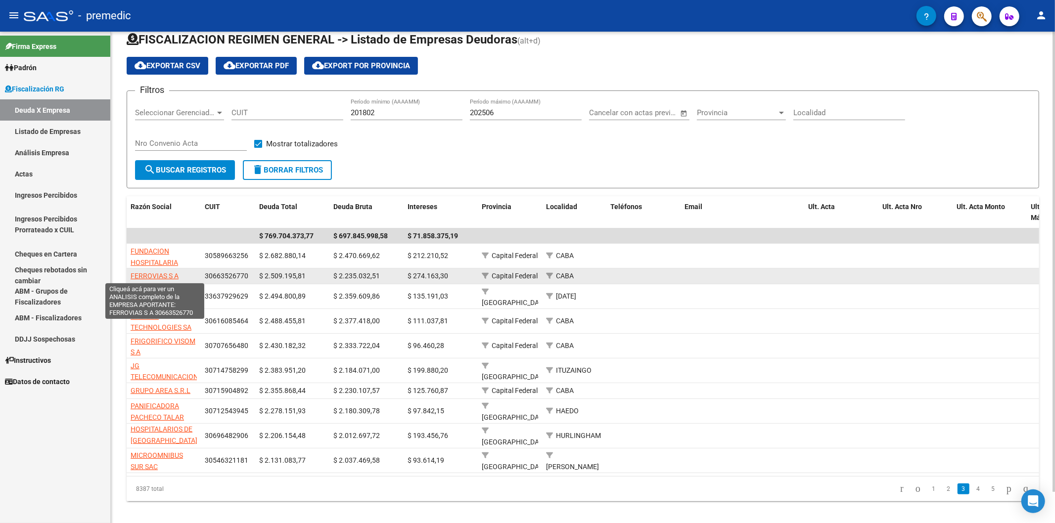
click at [151, 255] on span "FERROVIAS S A" at bounding box center [155, 276] width 48 height 8
type textarea "30663526770"
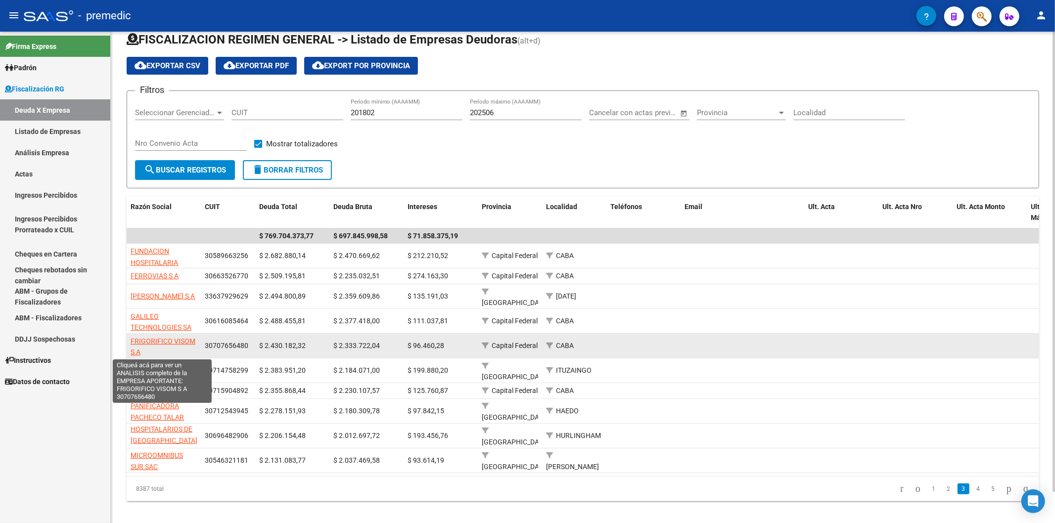
click at [184, 255] on span "FRIGORIFICO VISOM S A" at bounding box center [163, 346] width 65 height 19
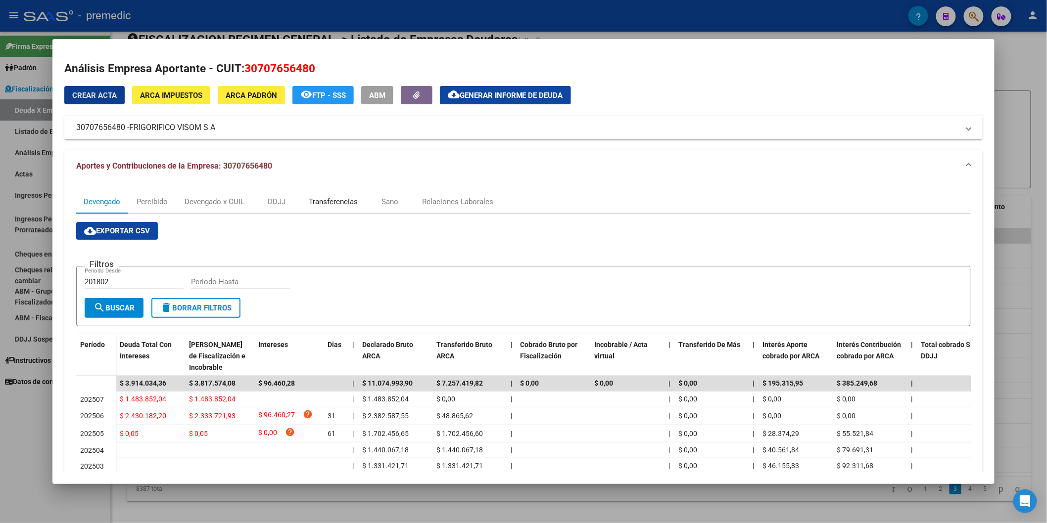
click at [315, 199] on div "Transferencias" at bounding box center [333, 201] width 49 height 11
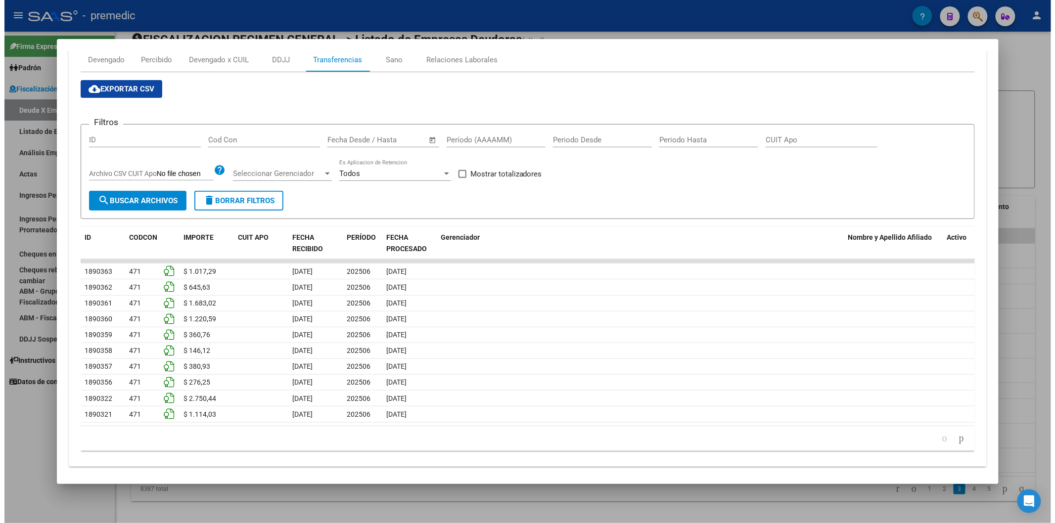
scroll to position [149, 0]
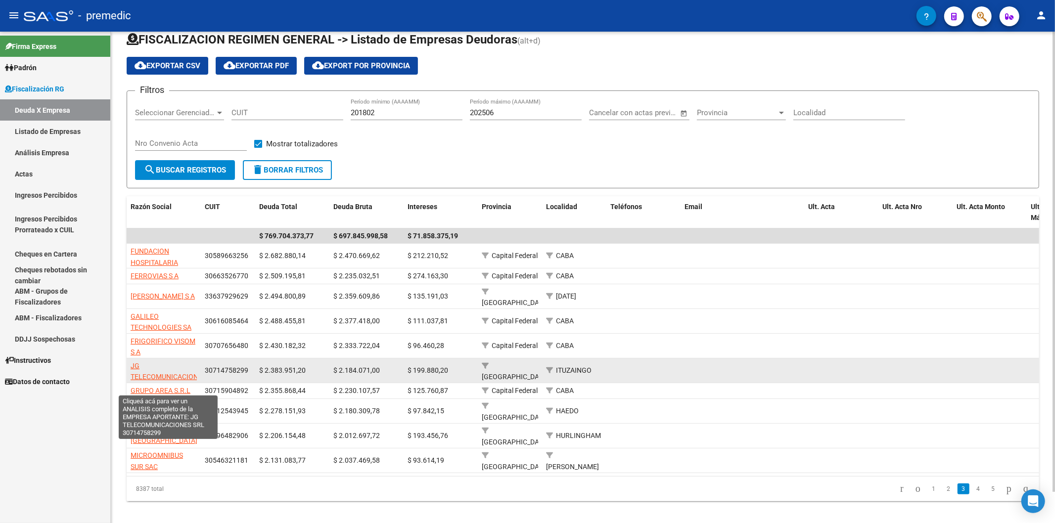
click at [131, 255] on span "JG TELECOMUNICACIONES SRL" at bounding box center [169, 377] width 76 height 31
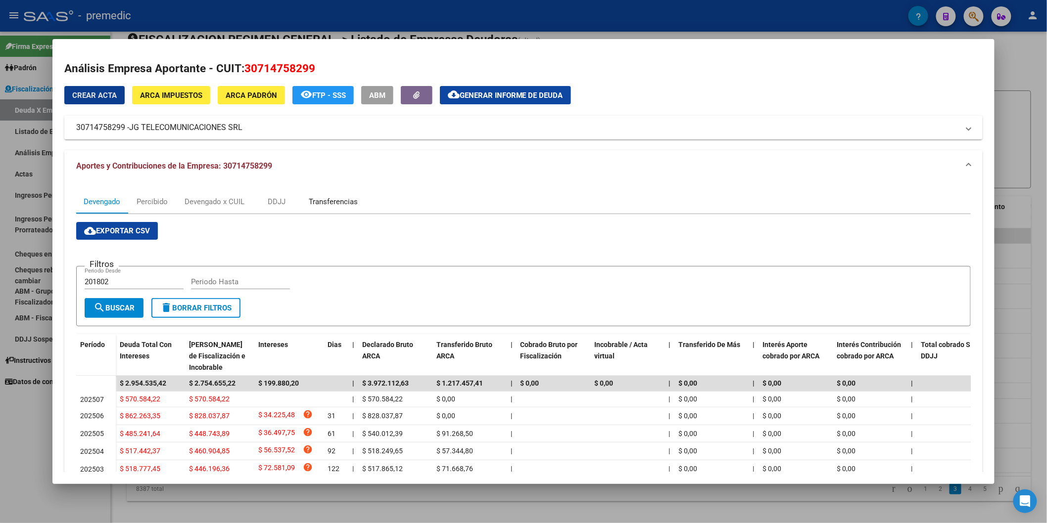
click at [316, 203] on div "Transferencias" at bounding box center [333, 201] width 49 height 11
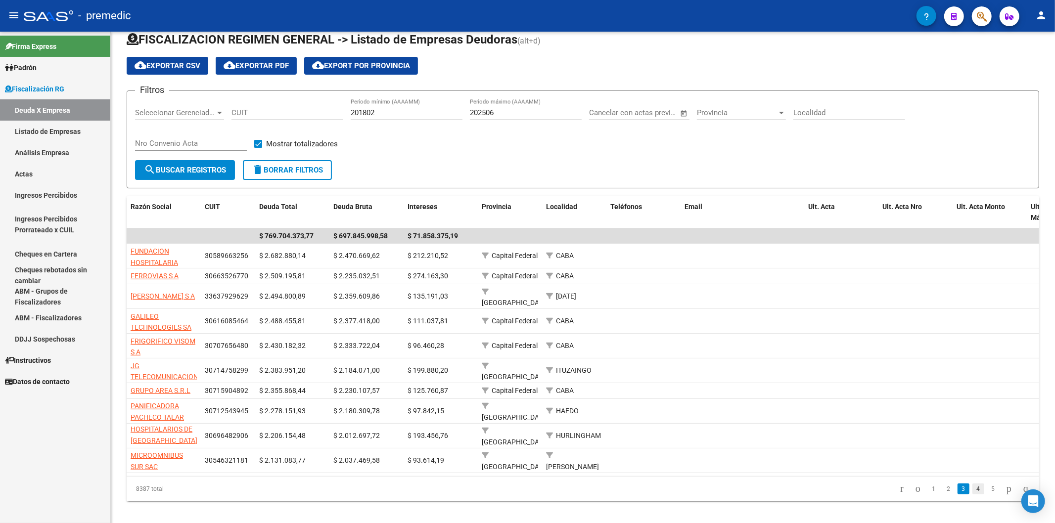
click at [733, 255] on link "4" at bounding box center [979, 489] width 12 height 11
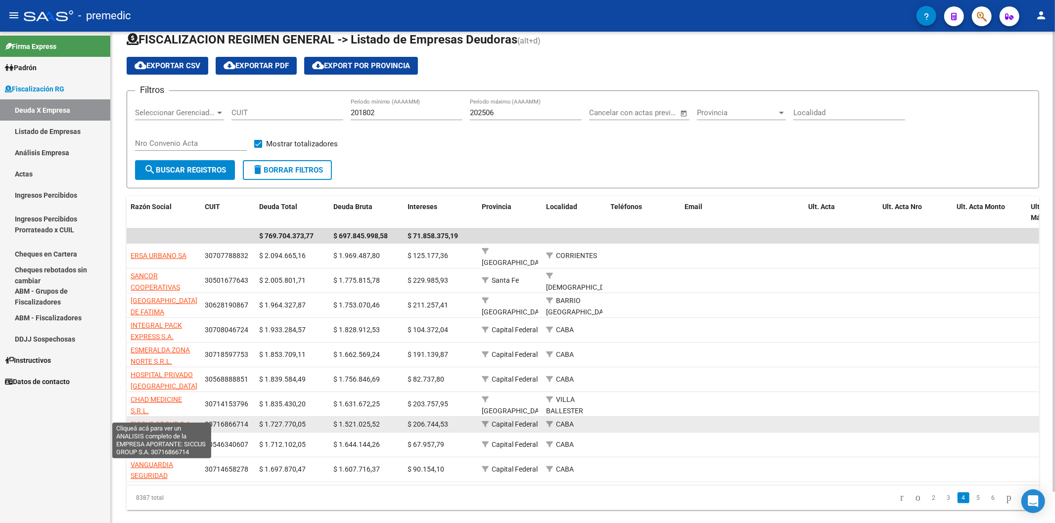
click at [175, 255] on span "SICCUS GROUP S.A." at bounding box center [162, 425] width 62 height 8
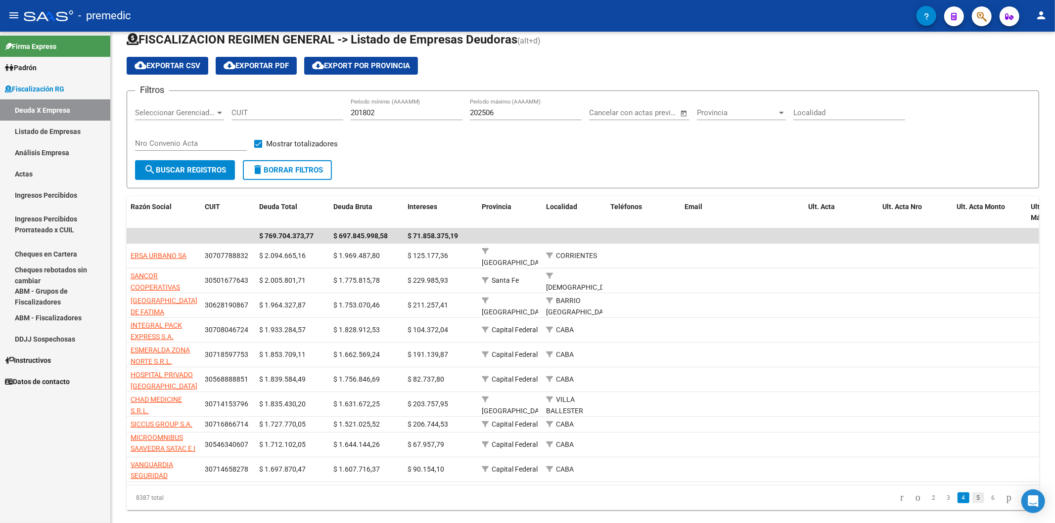
click at [733, 255] on link "5" at bounding box center [979, 498] width 12 height 11
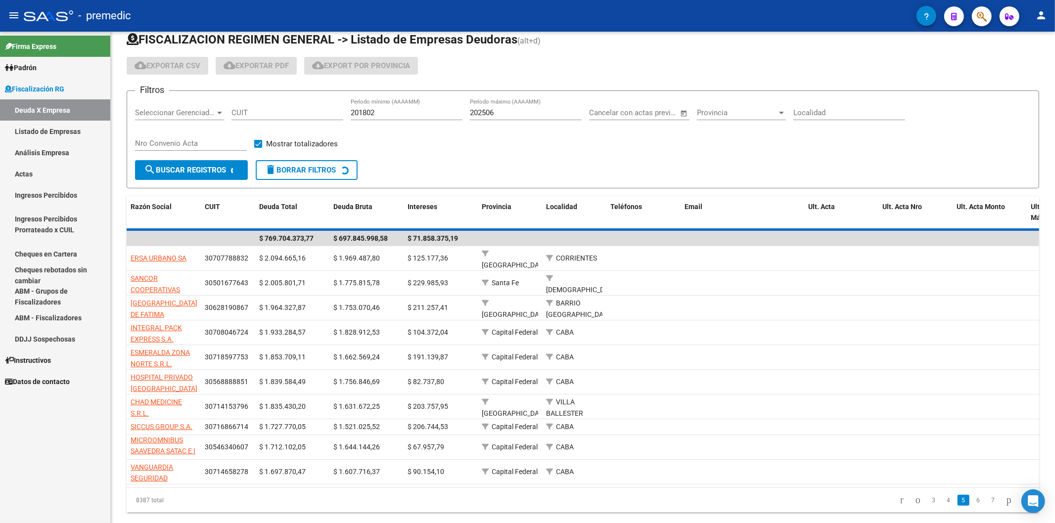
scroll to position [1, 0]
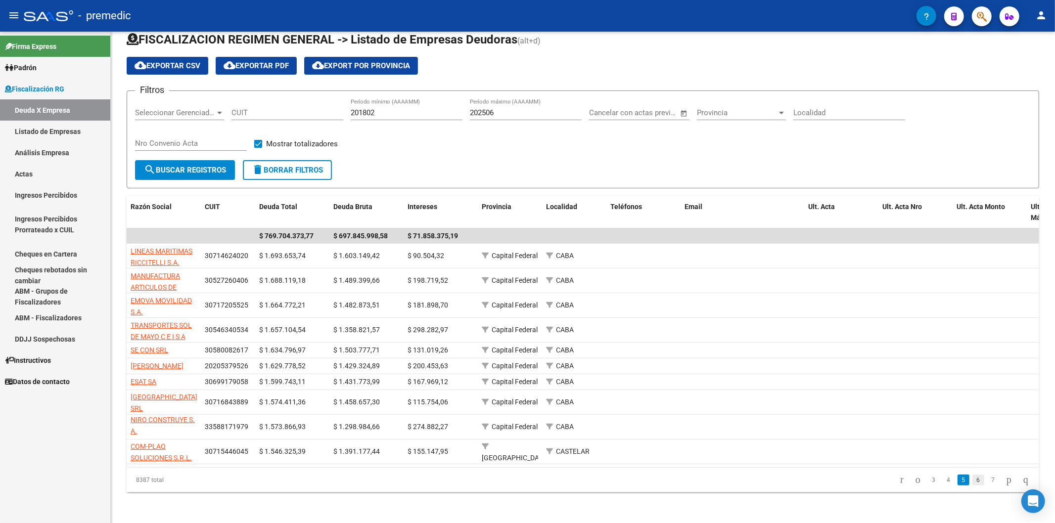
click at [733, 255] on link "6" at bounding box center [979, 480] width 12 height 11
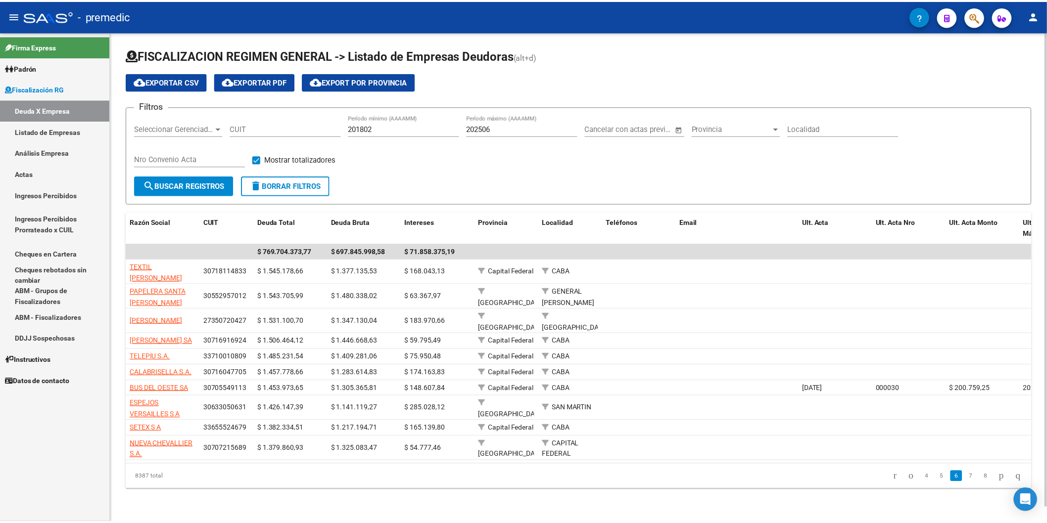
scroll to position [0, 0]
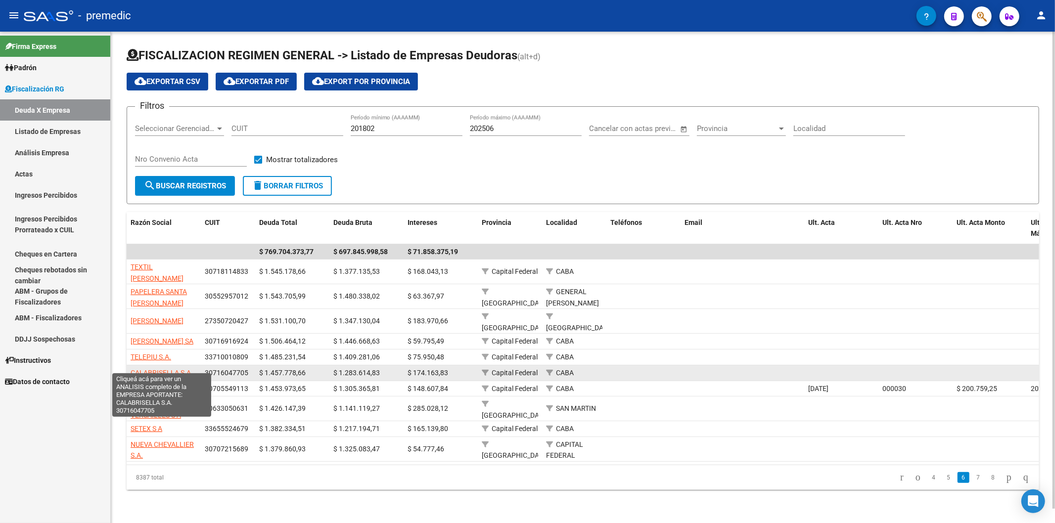
click at [185, 255] on span "CALABRISELLA S.A." at bounding box center [162, 373] width 62 height 8
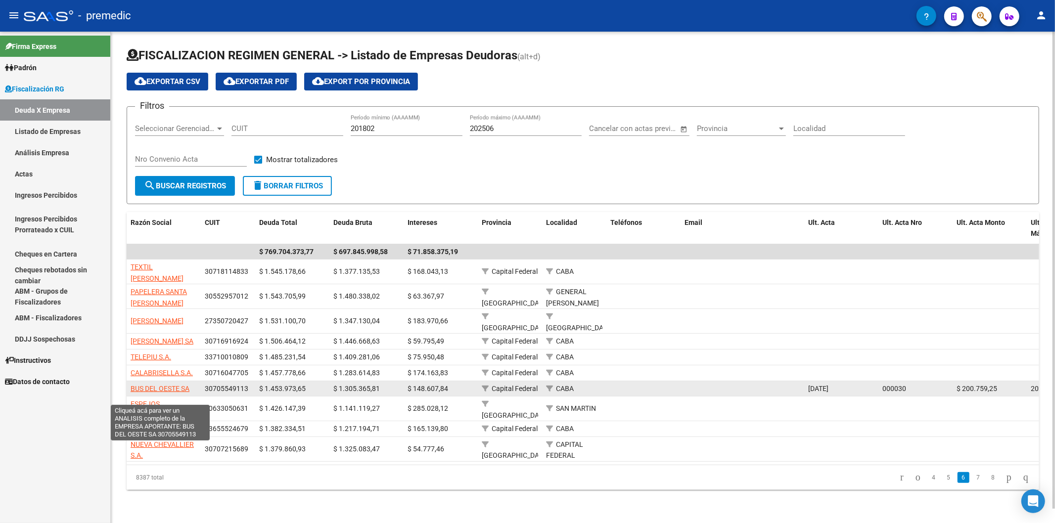
click at [182, 255] on span "BUS DEL OESTE SA" at bounding box center [160, 389] width 59 height 8
type textarea "30705549113"
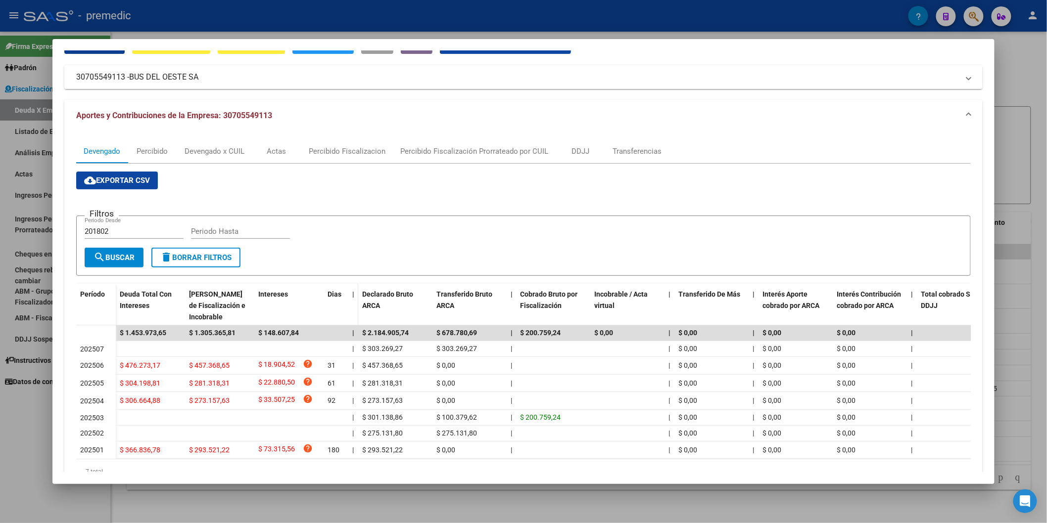
scroll to position [97, 0]
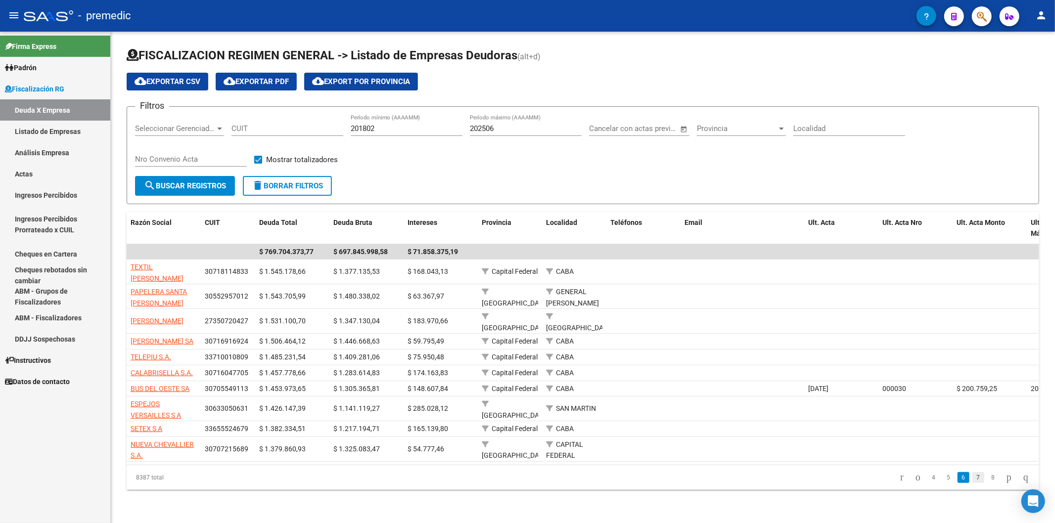
click at [733, 255] on link "7" at bounding box center [979, 478] width 12 height 11
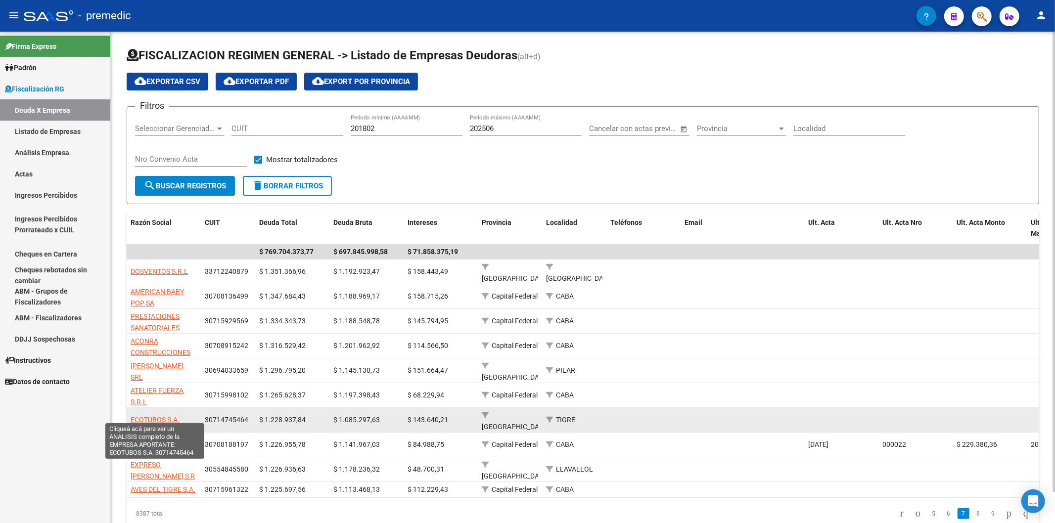
click at [179, 255] on span "ECOTUBOS S.A." at bounding box center [155, 420] width 49 height 8
type textarea "30714745464"
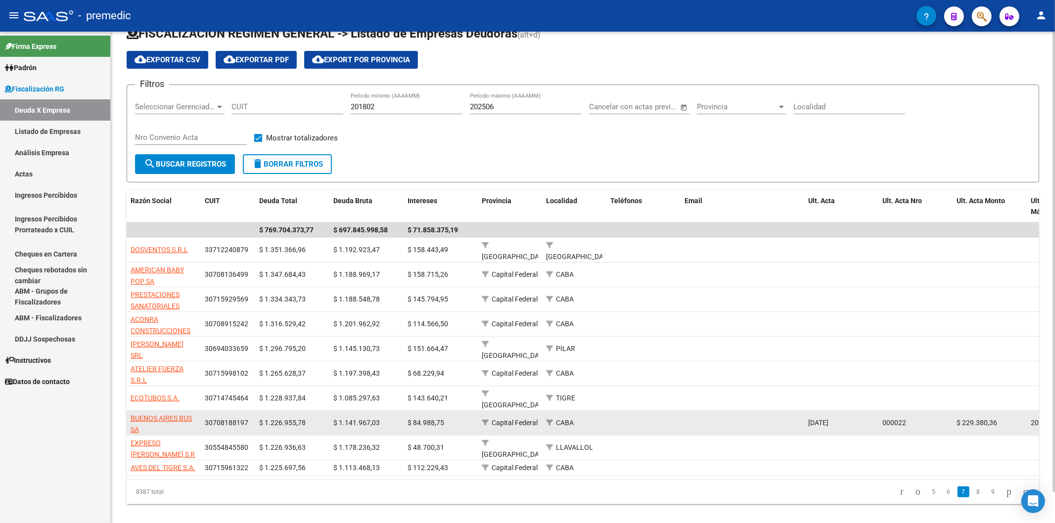
scroll to position [33, 0]
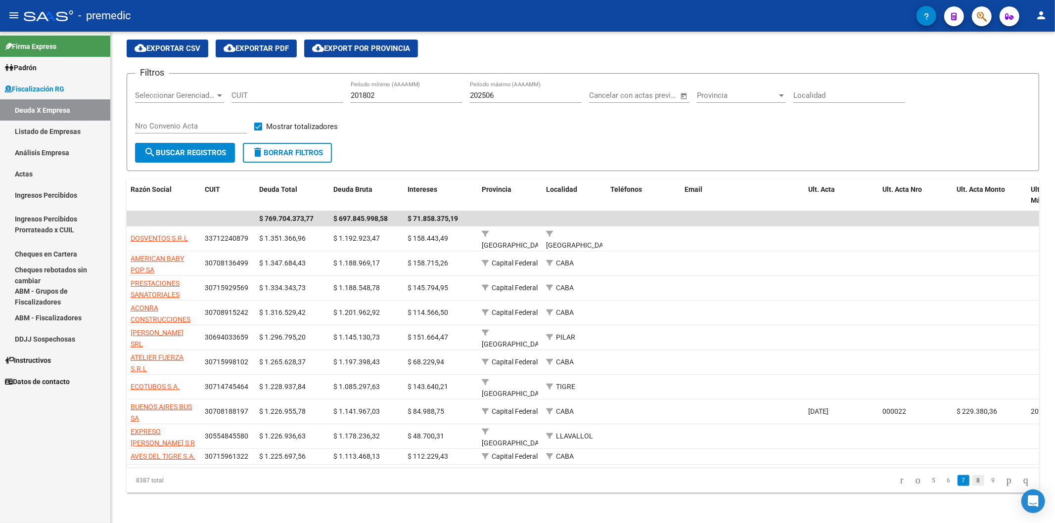
click at [733, 255] on link "8" at bounding box center [979, 480] width 12 height 11
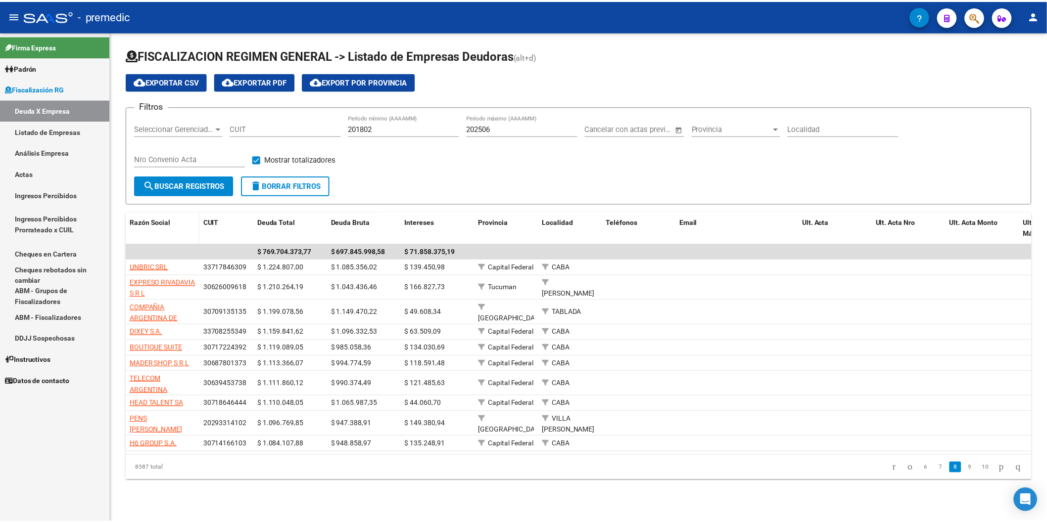
scroll to position [0, 0]
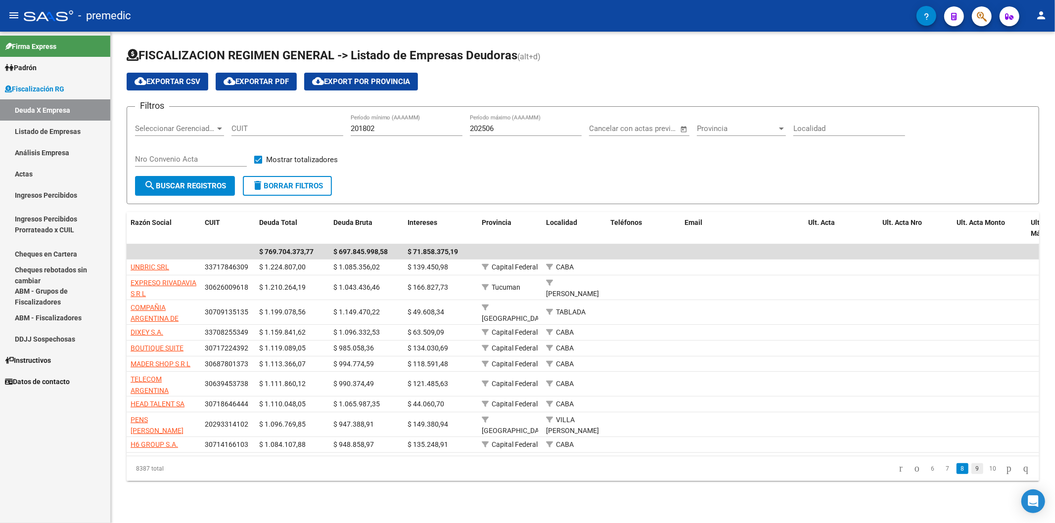
click at [733, 255] on link "9" at bounding box center [978, 469] width 12 height 11
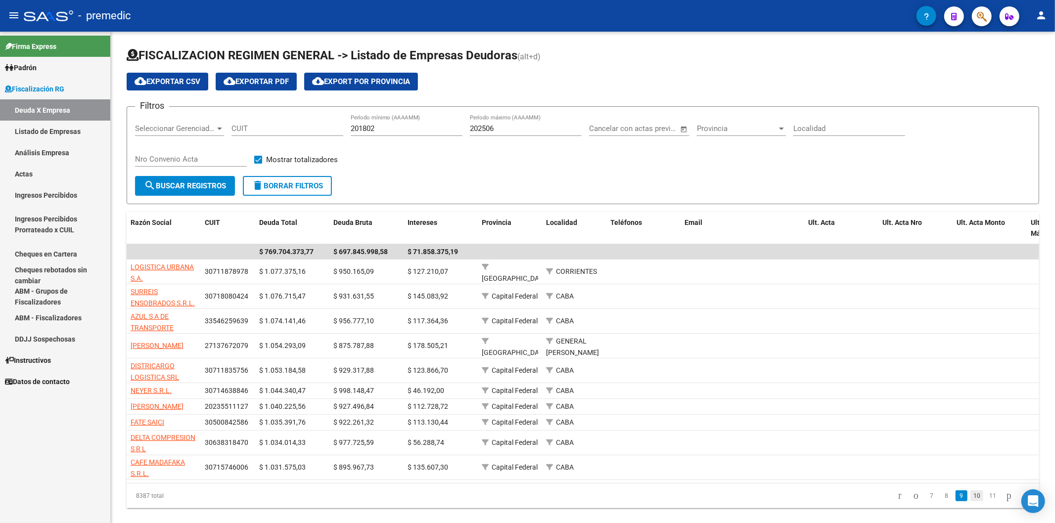
click at [733, 255] on link "10" at bounding box center [977, 496] width 13 height 11
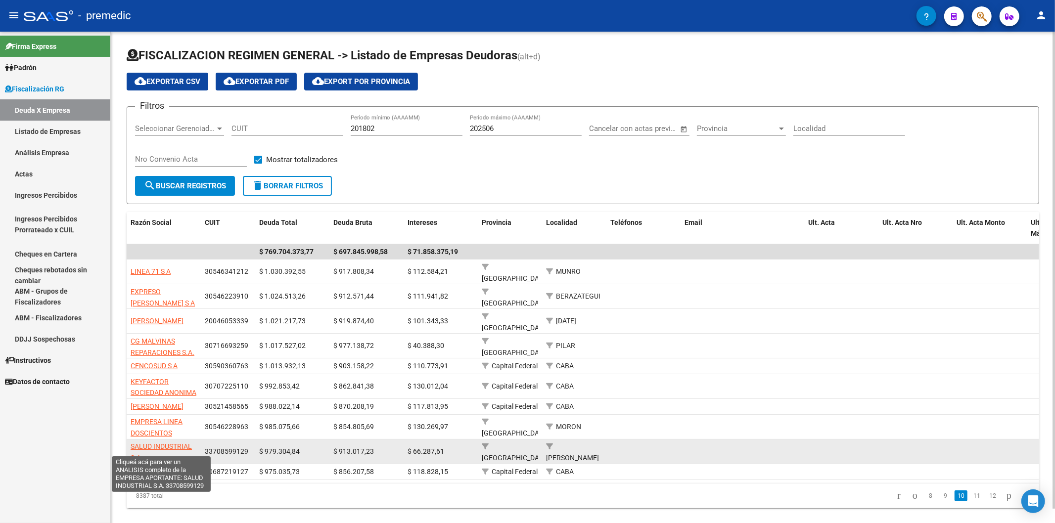
click at [184, 255] on span "SALUD INDUSTRIAL S.A." at bounding box center [161, 452] width 61 height 19
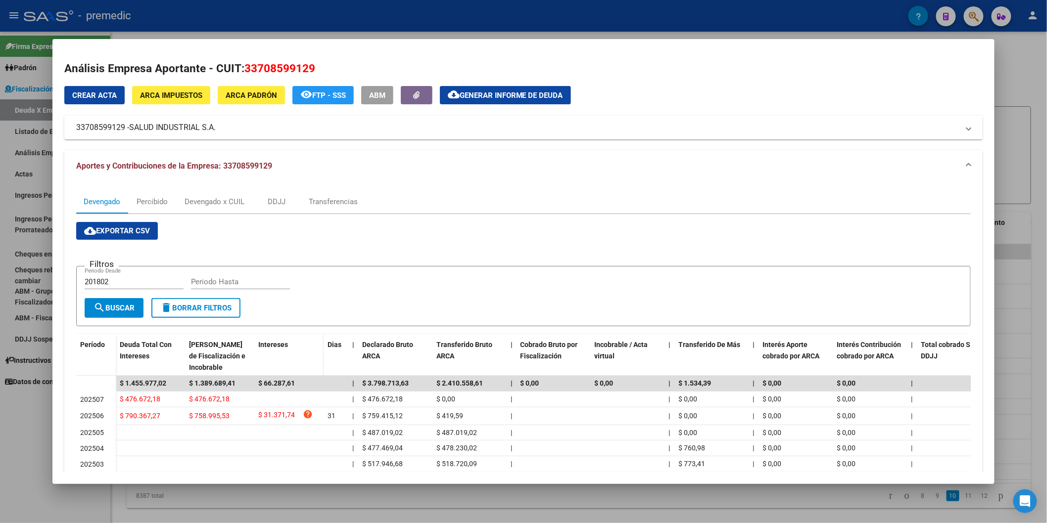
scroll to position [55, 0]
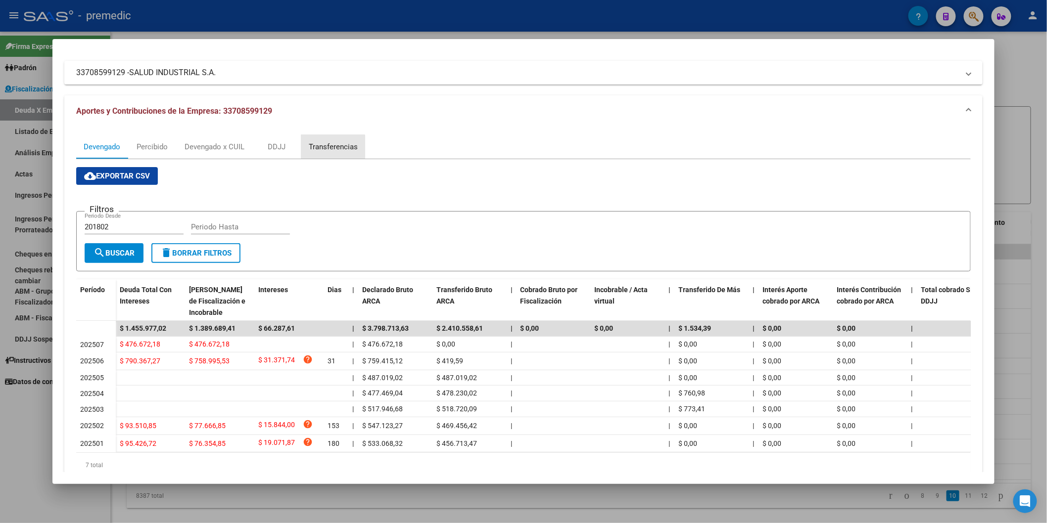
click at [325, 150] on div "Transferencias" at bounding box center [333, 147] width 49 height 11
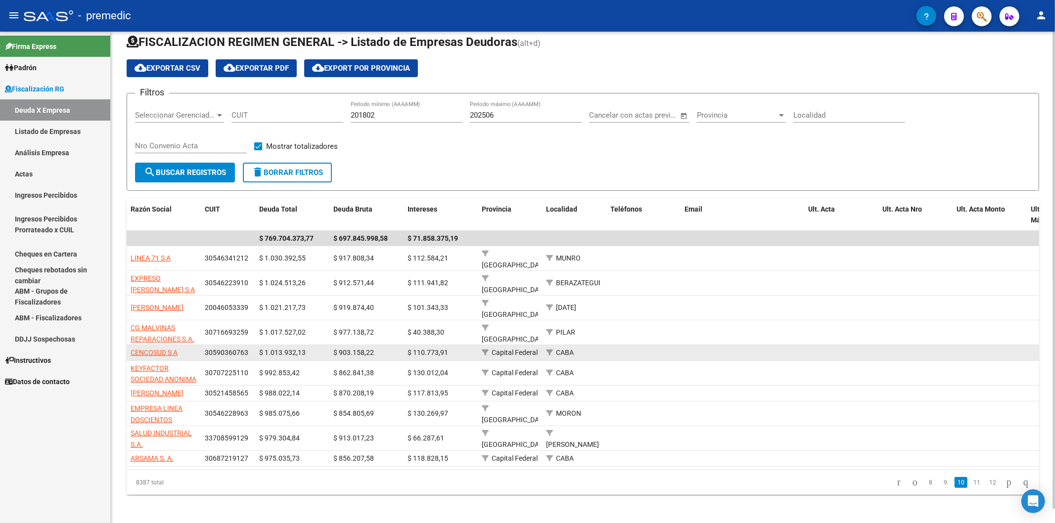
scroll to position [15, 0]
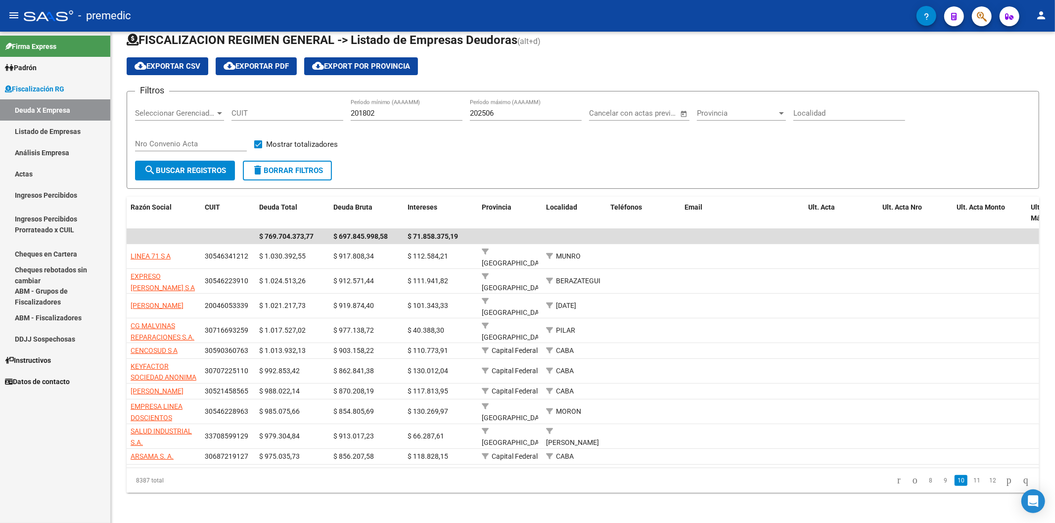
drag, startPoint x: 974, startPoint y: 477, endPoint x: 663, endPoint y: 477, distance: 310.7
click at [733, 255] on link "11" at bounding box center [977, 480] width 13 height 11
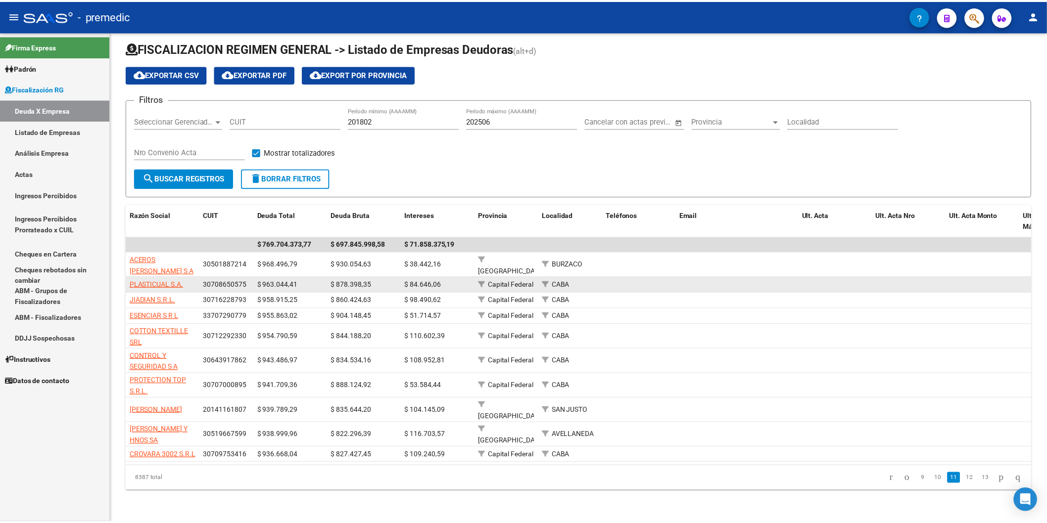
scroll to position [6, 0]
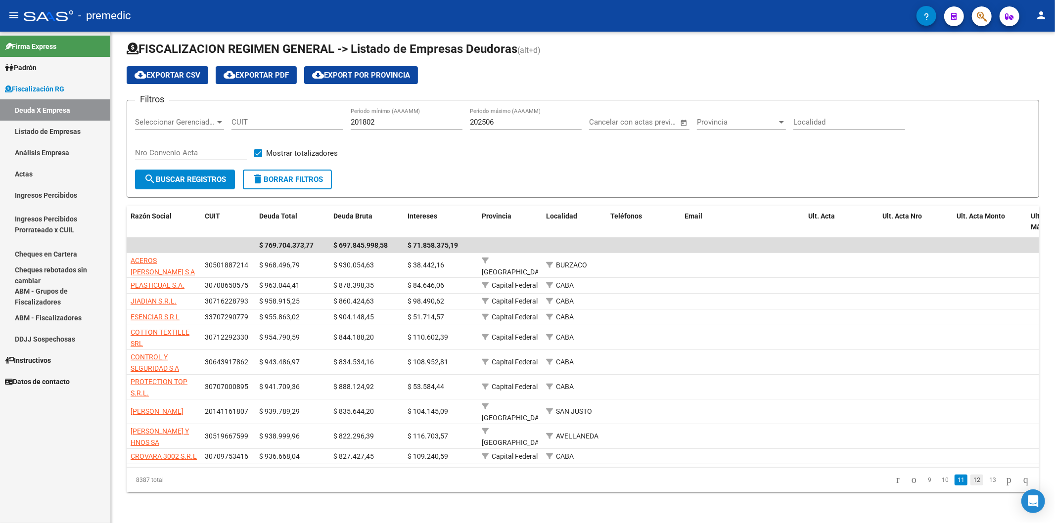
click at [733, 255] on link "12" at bounding box center [977, 480] width 13 height 11
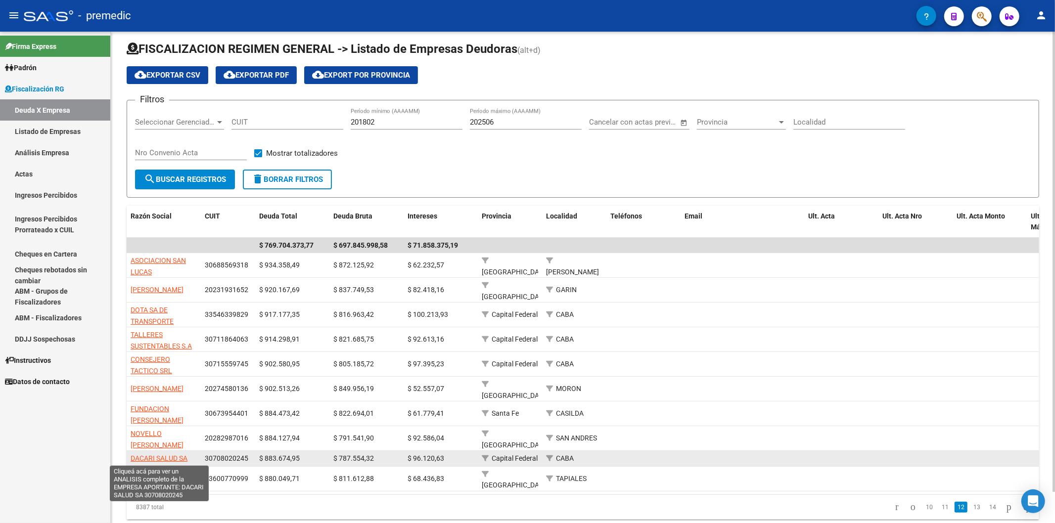
click at [182, 255] on span "DACARI SALUD SA" at bounding box center [159, 459] width 57 height 8
type textarea "30708020245"
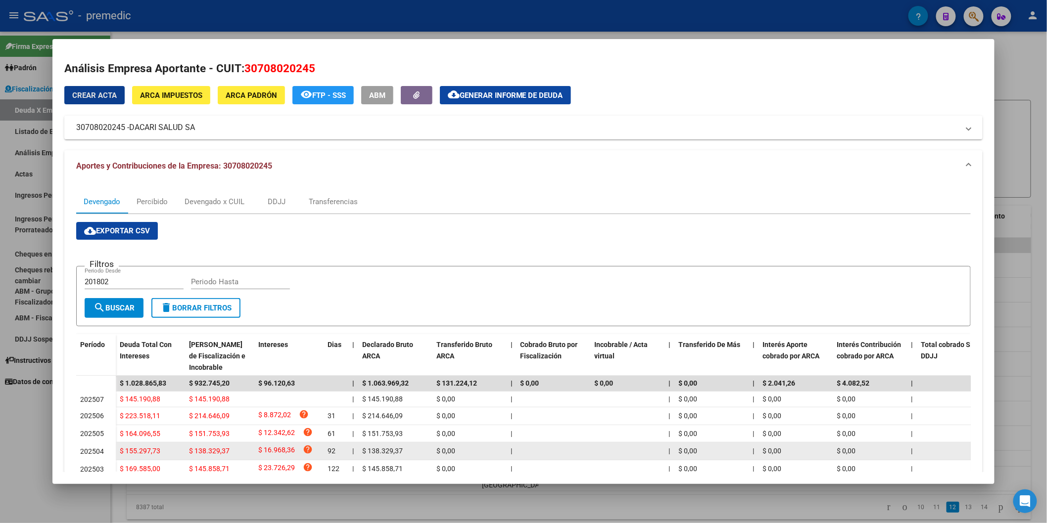
scroll to position [100, 0]
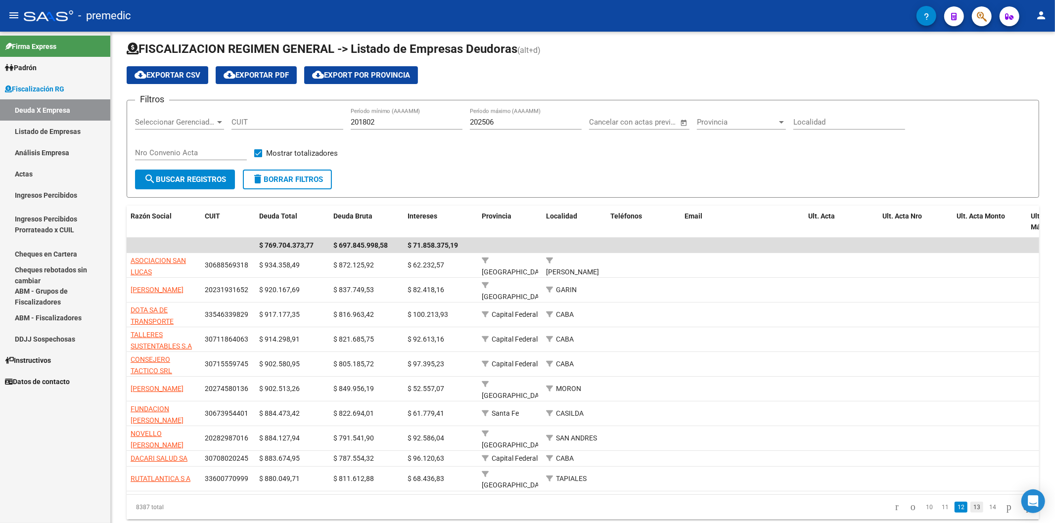
click at [733, 255] on link "13" at bounding box center [977, 507] width 13 height 11
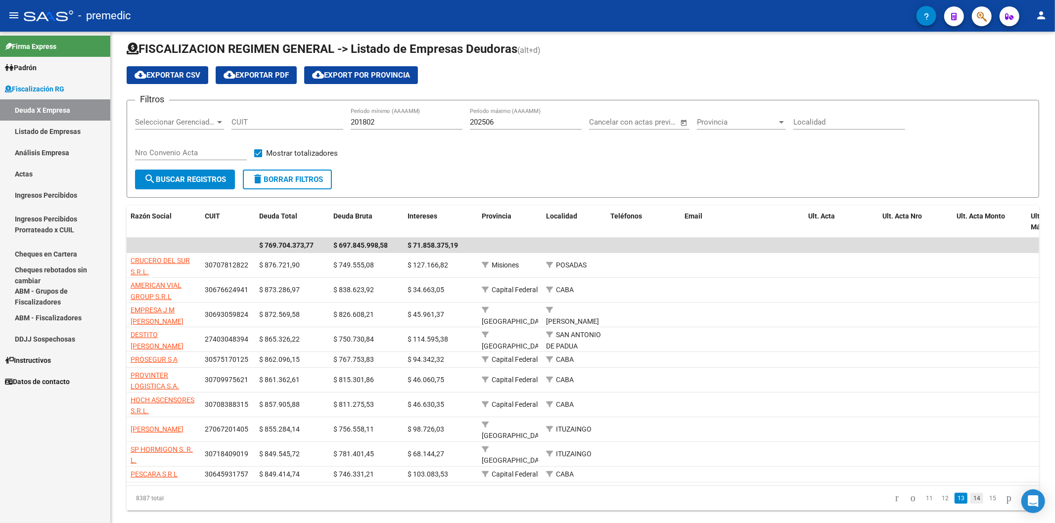
click at [733, 255] on link "14" at bounding box center [977, 498] width 13 height 11
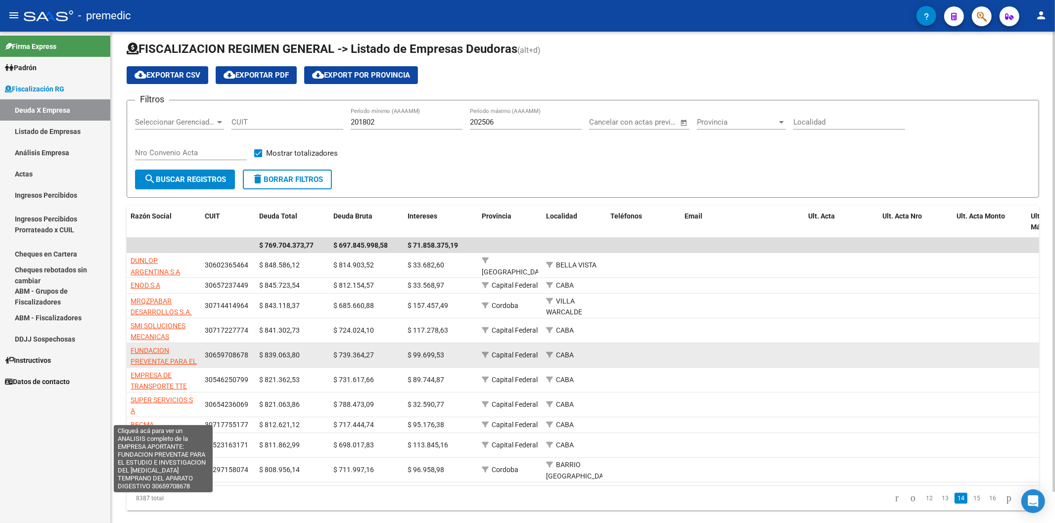
click at [166, 255] on span "FUNDACION PREVENTAE PARA EL ESTUDIO E INVESTIGACION DEL [MEDICAL_DATA] TEMPRANO…" at bounding box center [164, 385] width 66 height 76
type textarea "30659708678"
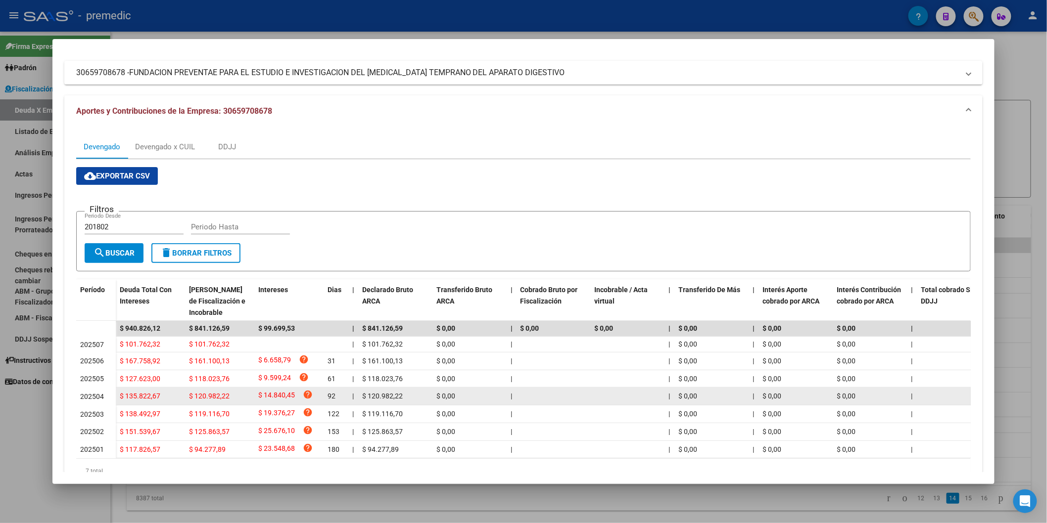
scroll to position [102, 0]
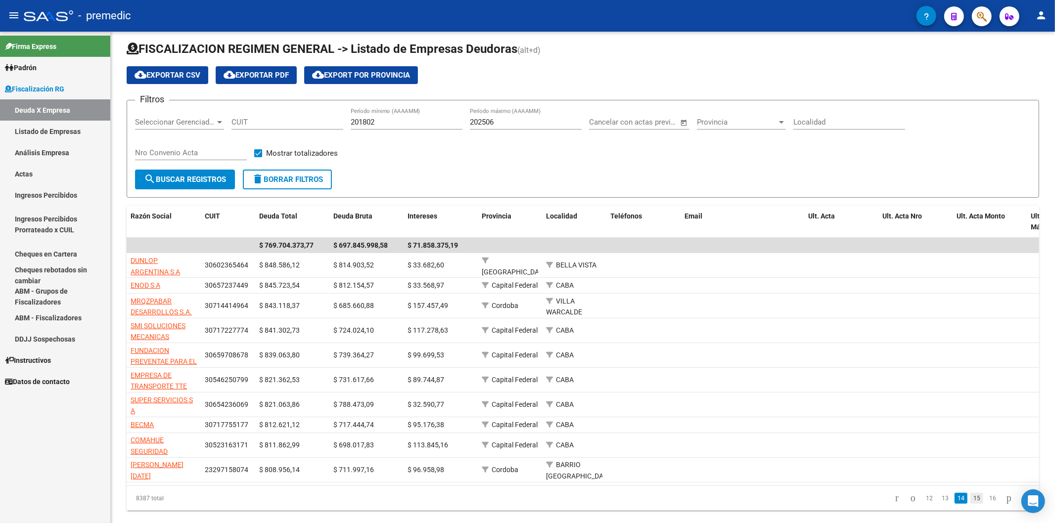
click at [733, 255] on link "15" at bounding box center [977, 498] width 13 height 11
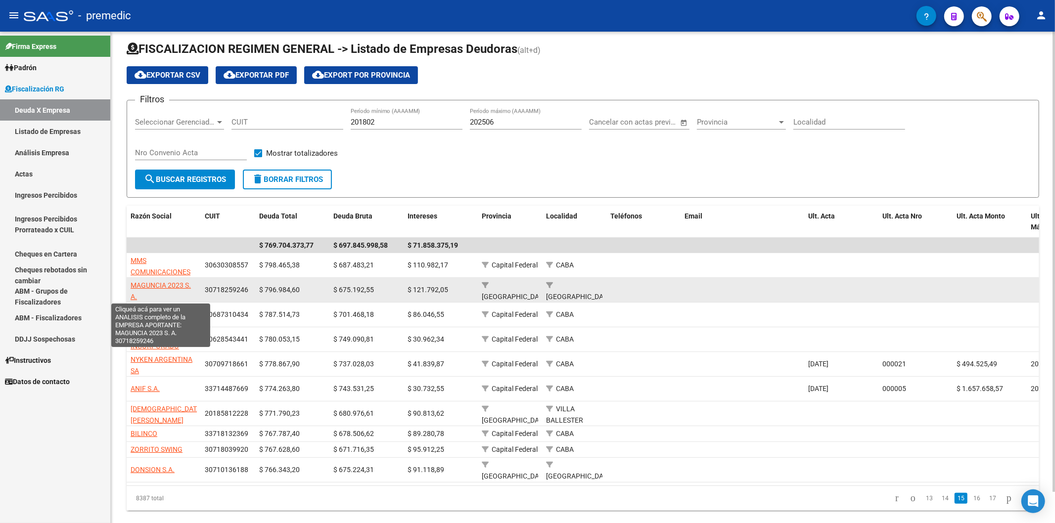
click at [183, 255] on span "MAGUNCIA 2023 S. A." at bounding box center [161, 291] width 60 height 19
type textarea "30718259246"
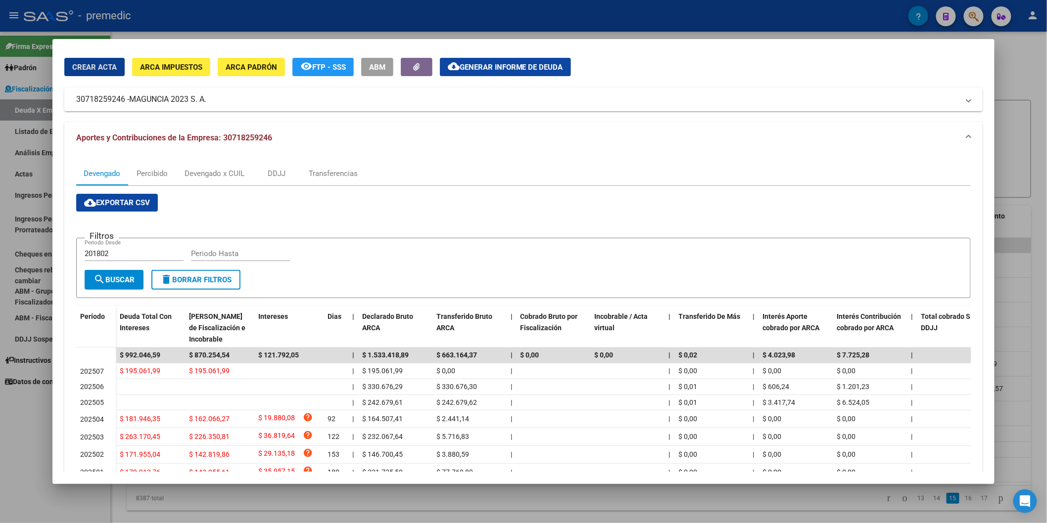
scroll to position [55, 0]
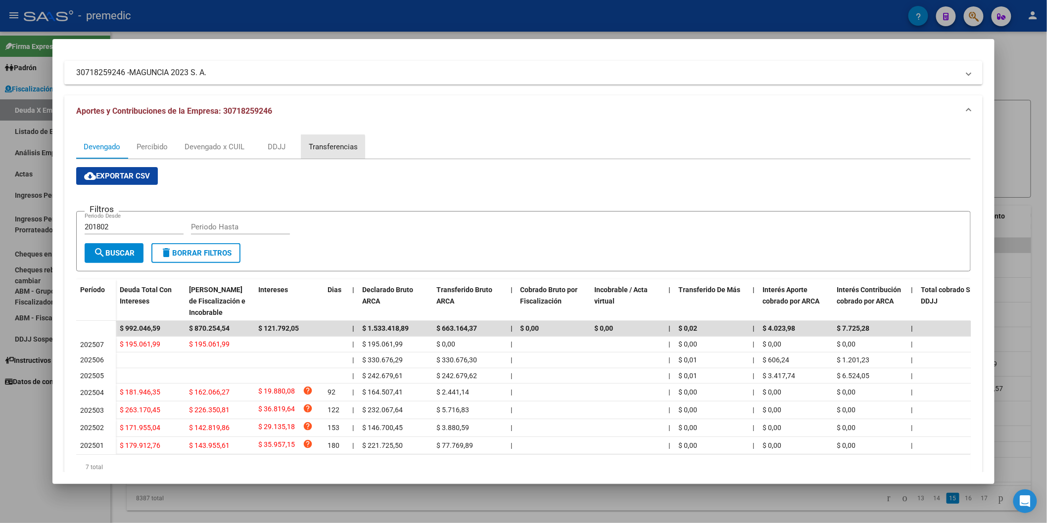
click at [312, 151] on div "Transferencias" at bounding box center [333, 147] width 49 height 11
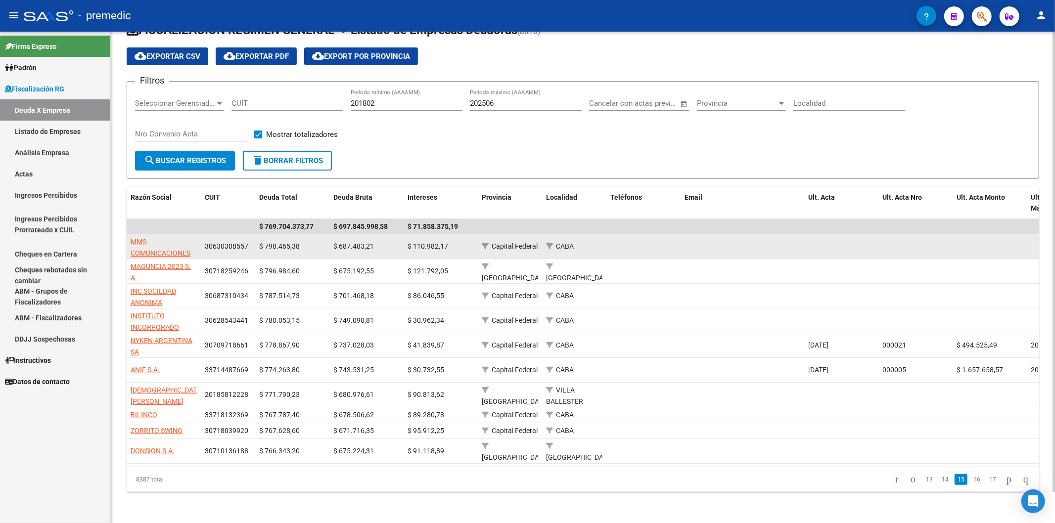
scroll to position [33, 0]
